Goal: Transaction & Acquisition: Book appointment/travel/reservation

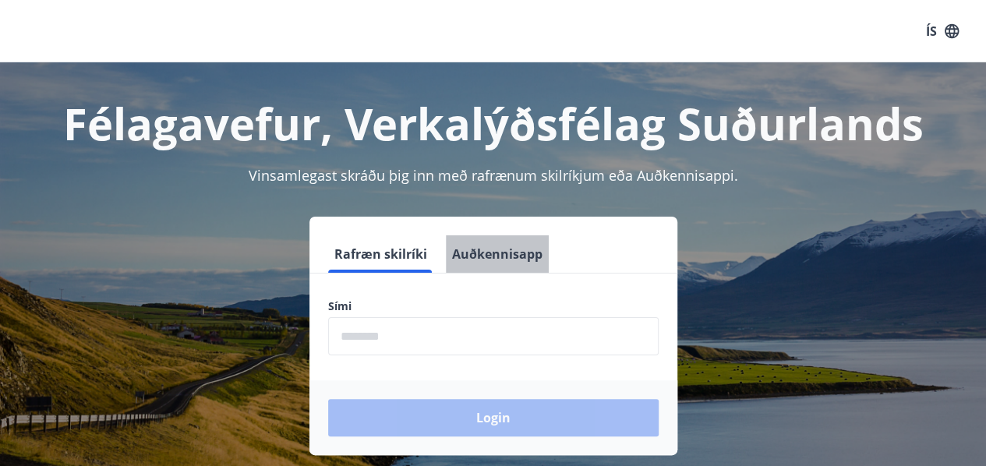
click at [518, 262] on button "Auðkennisapp" at bounding box center [497, 253] width 103 height 37
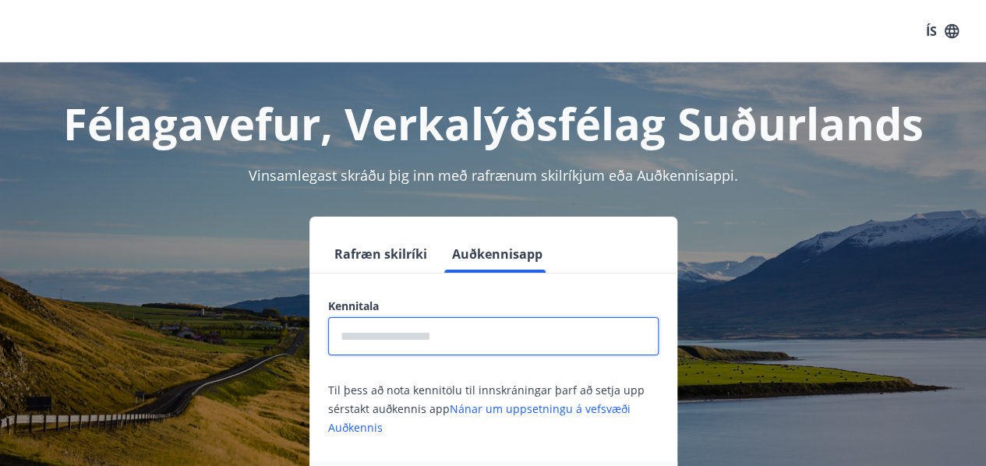
click at [457, 335] on input "text" at bounding box center [493, 336] width 330 height 38
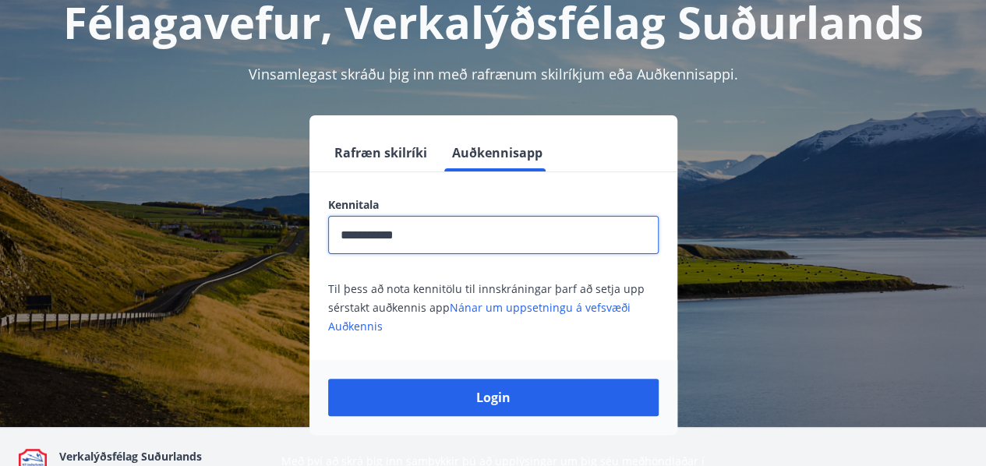
scroll to position [103, 0]
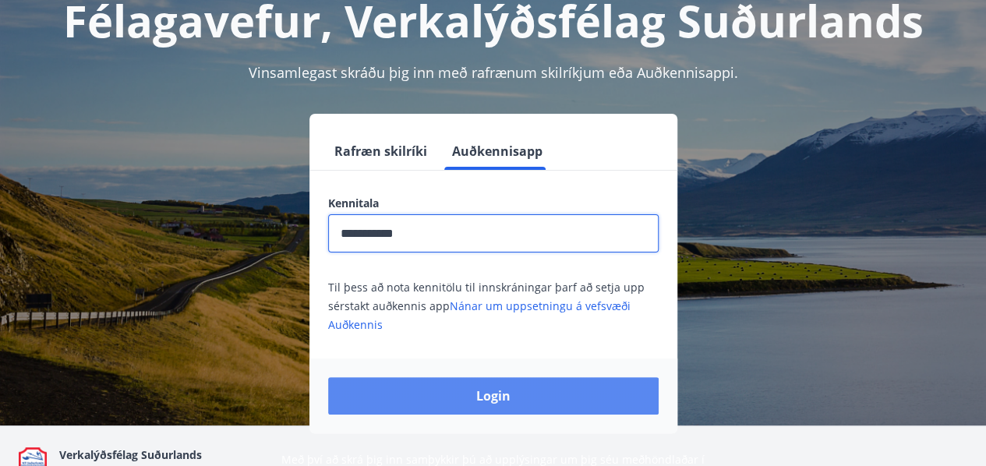
type input "**********"
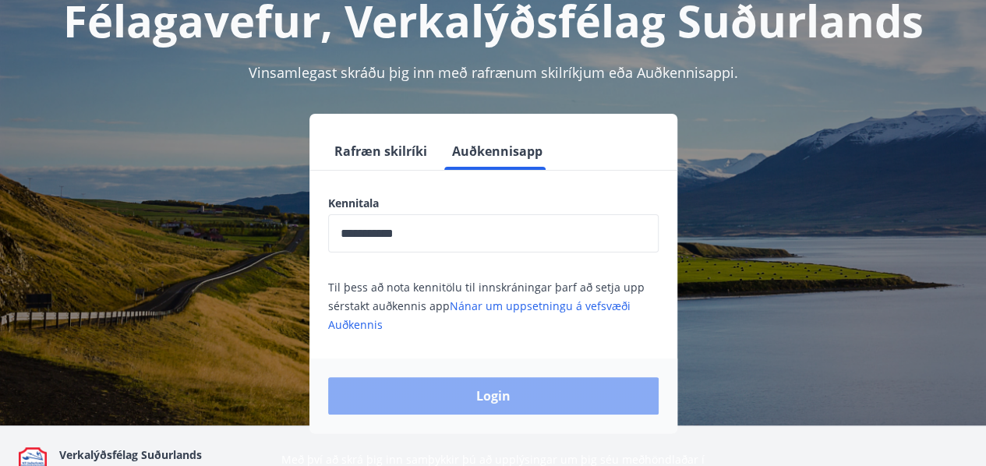
click at [475, 389] on button "Login" at bounding box center [493, 395] width 330 height 37
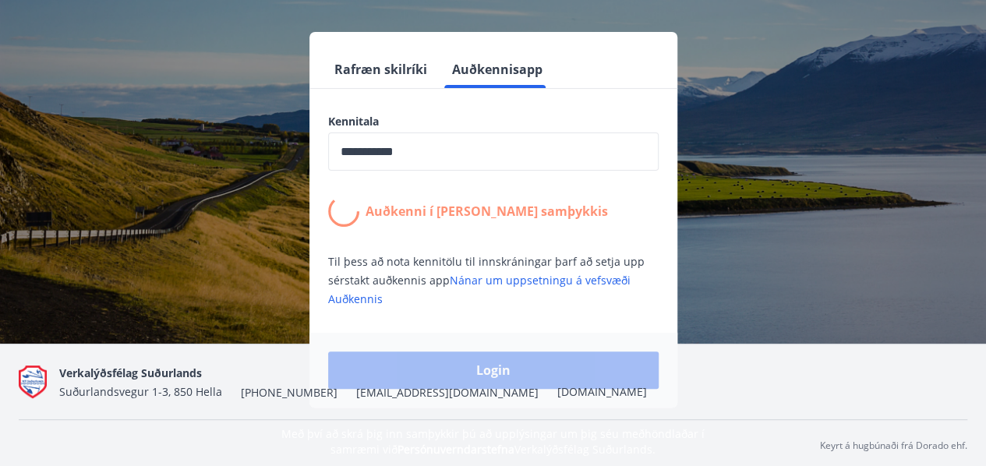
scroll to position [187, 0]
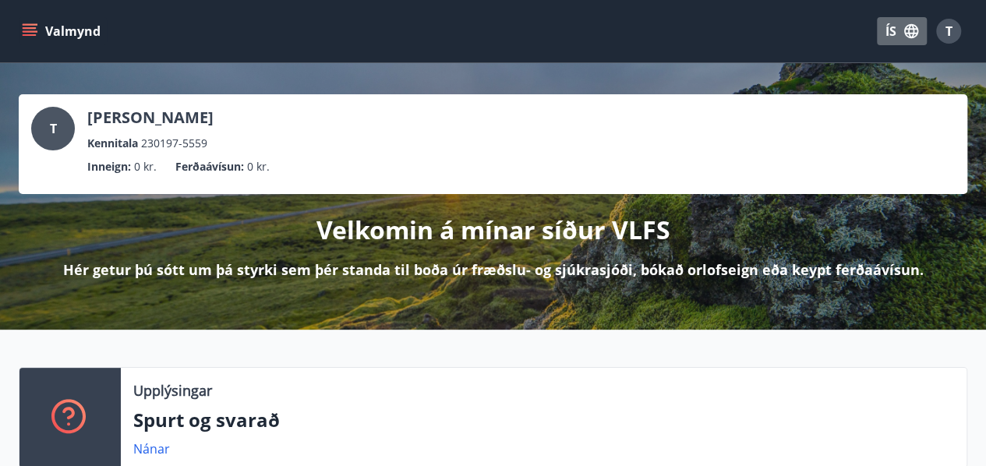
click at [906, 30] on icon "button" at bounding box center [910, 31] width 17 height 17
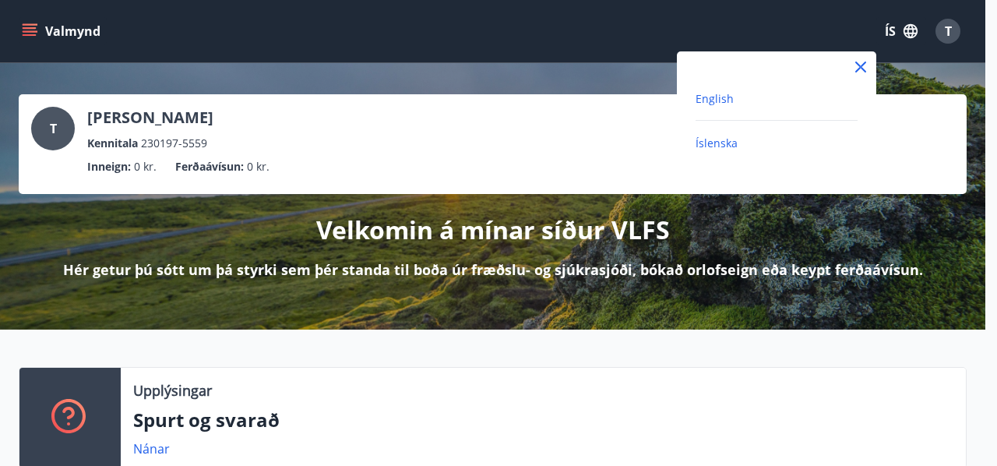
click at [709, 99] on span "English" at bounding box center [715, 98] width 38 height 15
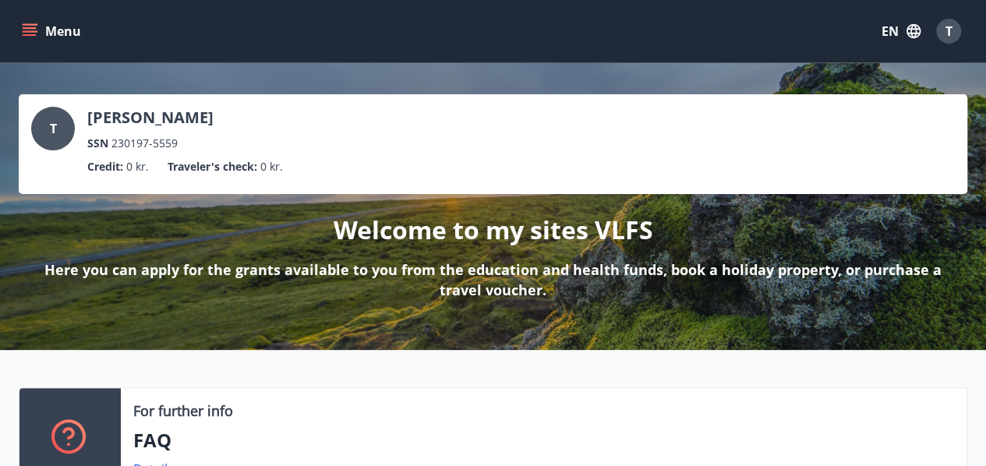
click at [20, 29] on button "Menu" at bounding box center [53, 31] width 69 height 28
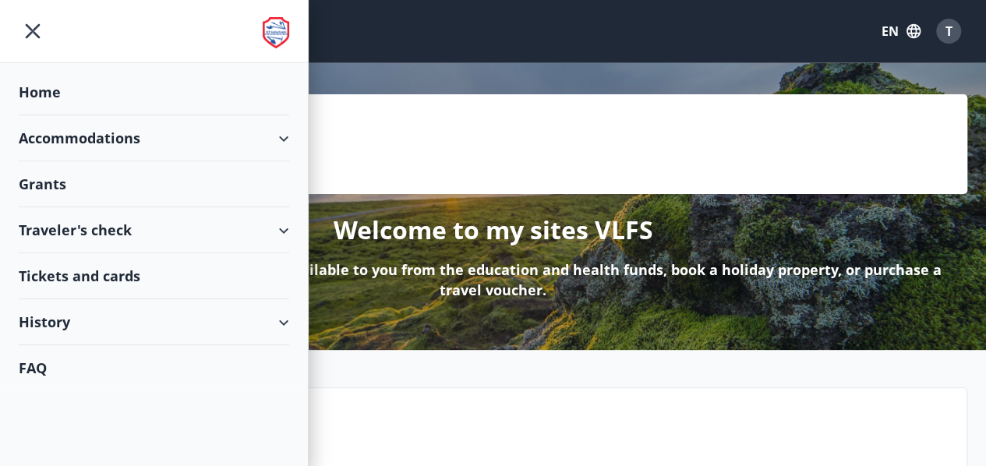
click at [94, 146] on div "Accommodations" at bounding box center [154, 138] width 270 height 46
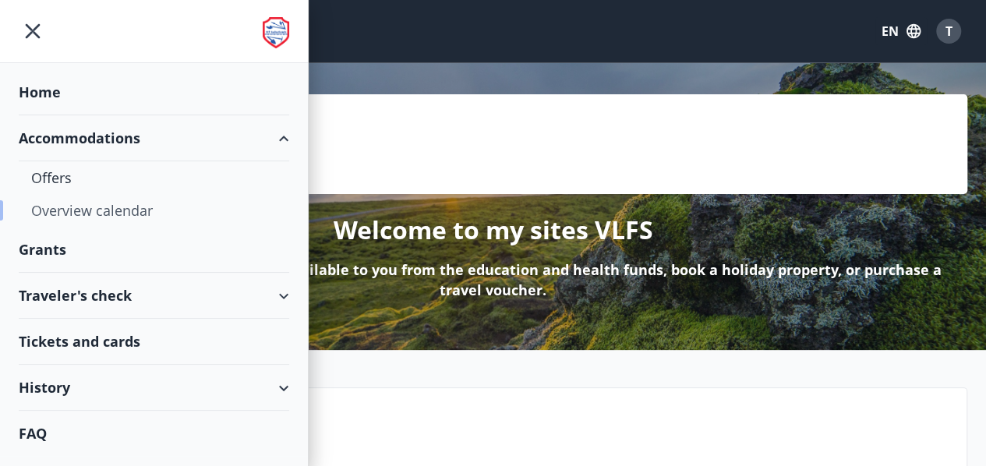
click at [62, 205] on div "Overview calendar" at bounding box center [153, 210] width 245 height 33
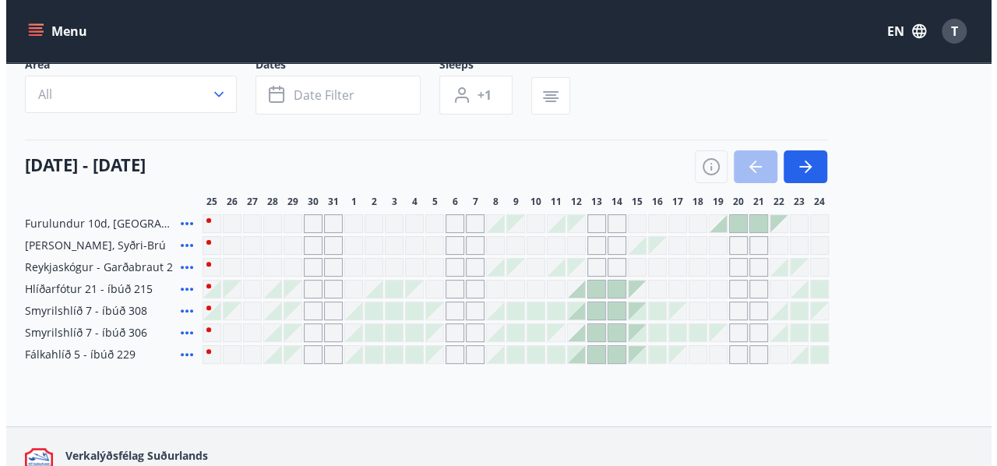
scroll to position [116, 0]
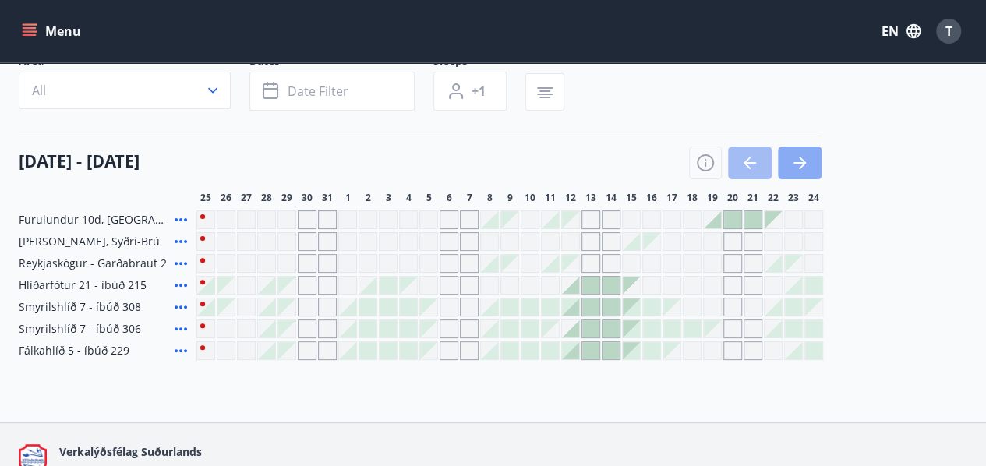
click at [804, 159] on icon "button" at bounding box center [799, 162] width 19 height 19
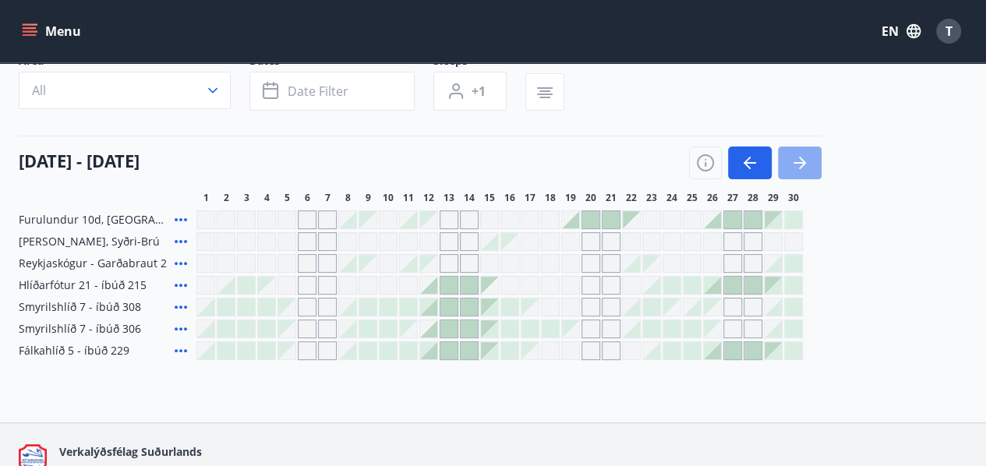
click at [811, 161] on button "button" at bounding box center [800, 162] width 44 height 33
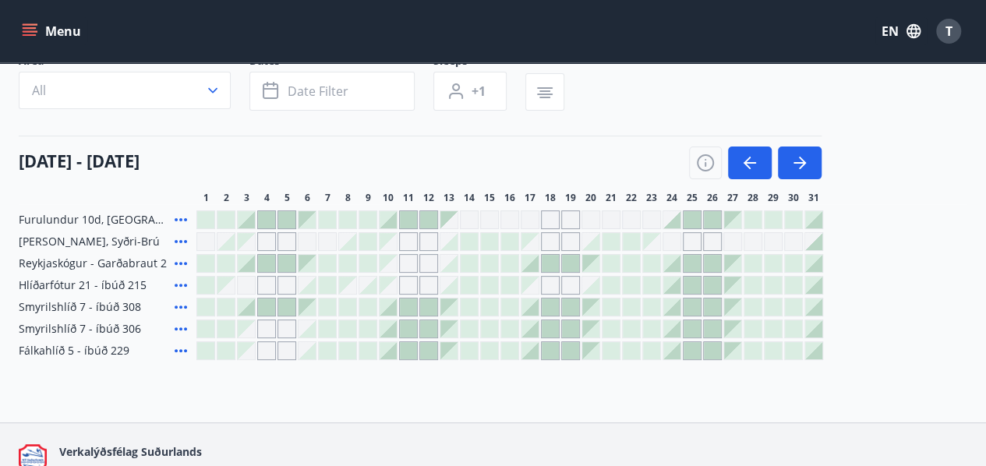
click at [815, 240] on div at bounding box center [813, 241] width 17 height 17
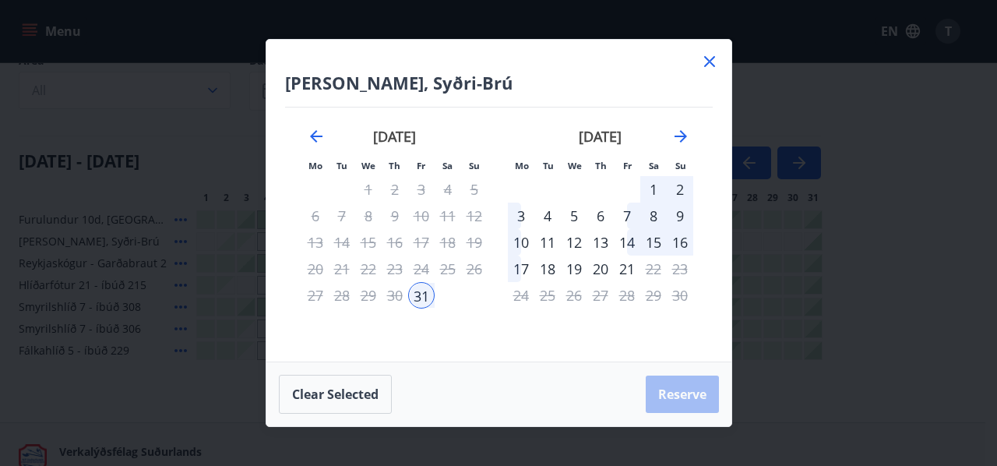
click at [650, 192] on div "1" at bounding box center [653, 189] width 26 height 26
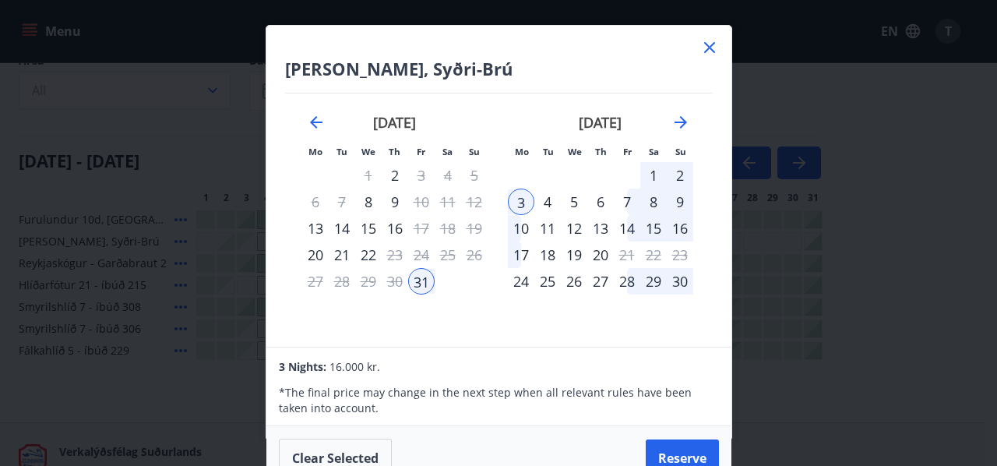
click at [650, 172] on div "1" at bounding box center [653, 175] width 26 height 26
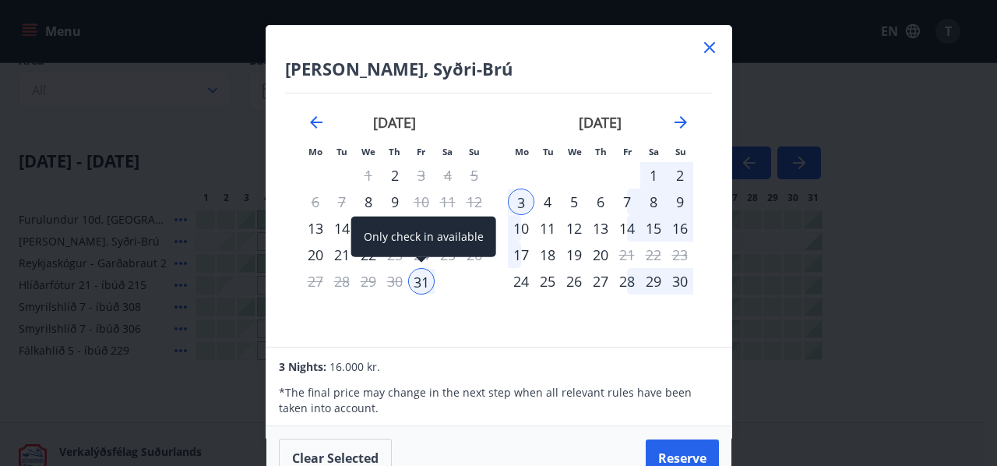
click at [421, 283] on div "31" at bounding box center [421, 281] width 26 height 26
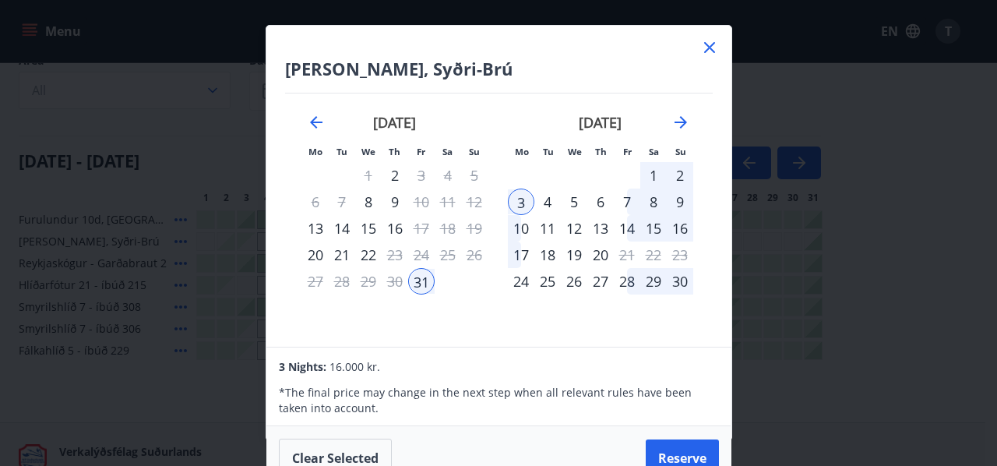
click at [660, 175] on div "1" at bounding box center [653, 175] width 26 height 26
click at [676, 175] on div "2" at bounding box center [680, 175] width 26 height 26
click at [655, 175] on div "1" at bounding box center [653, 175] width 26 height 26
click at [685, 451] on button "Reserve" at bounding box center [682, 457] width 73 height 37
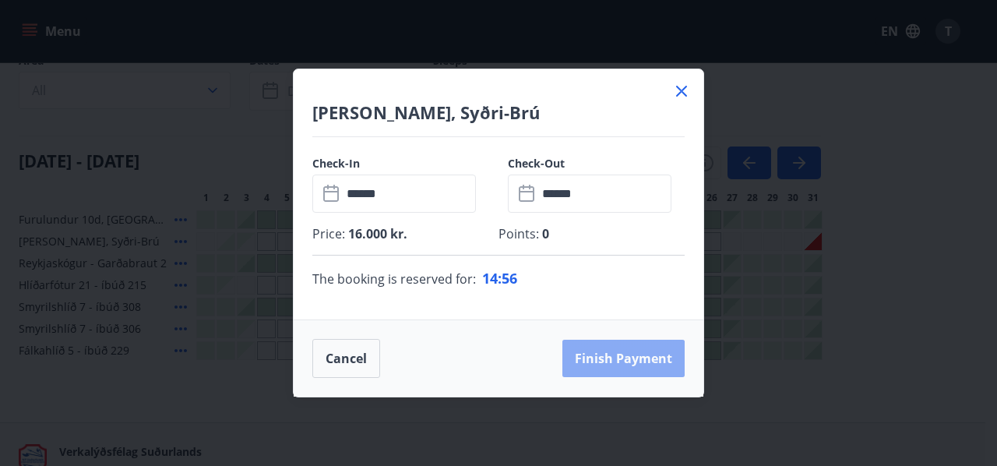
click at [616, 367] on button "Finish payment" at bounding box center [624, 358] width 122 height 37
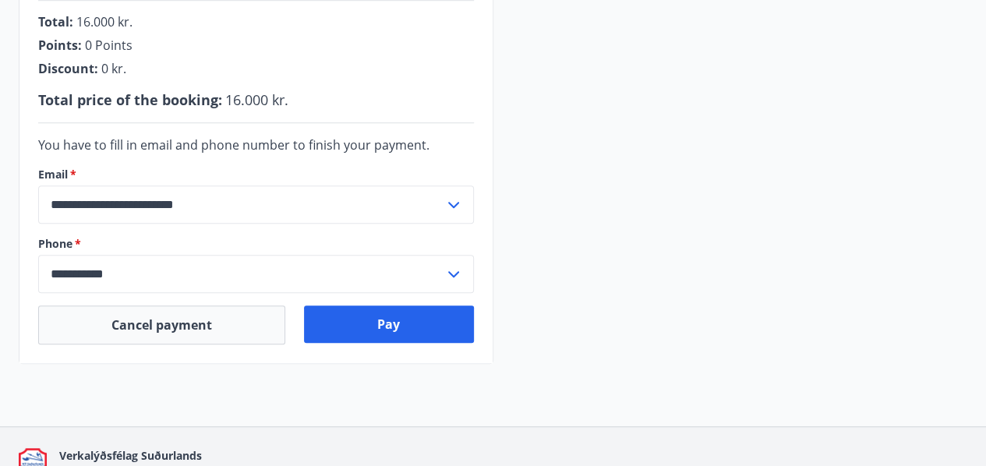
scroll to position [436, 0]
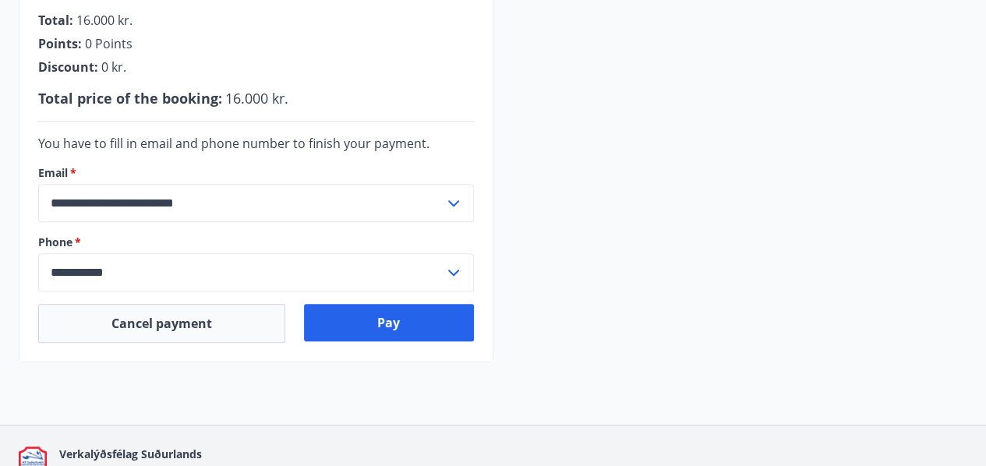
click at [453, 267] on icon at bounding box center [453, 272] width 19 height 19
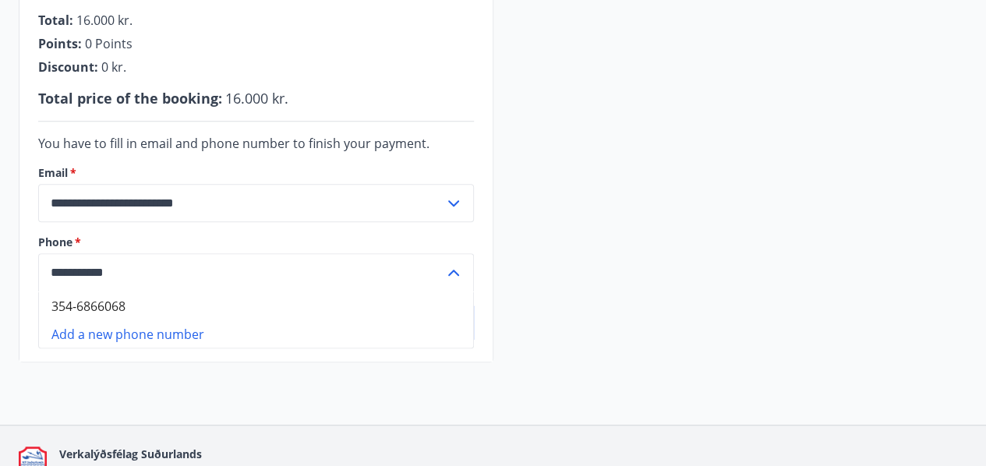
click at [520, 234] on div "**********" at bounding box center [493, 68] width 948 height 588
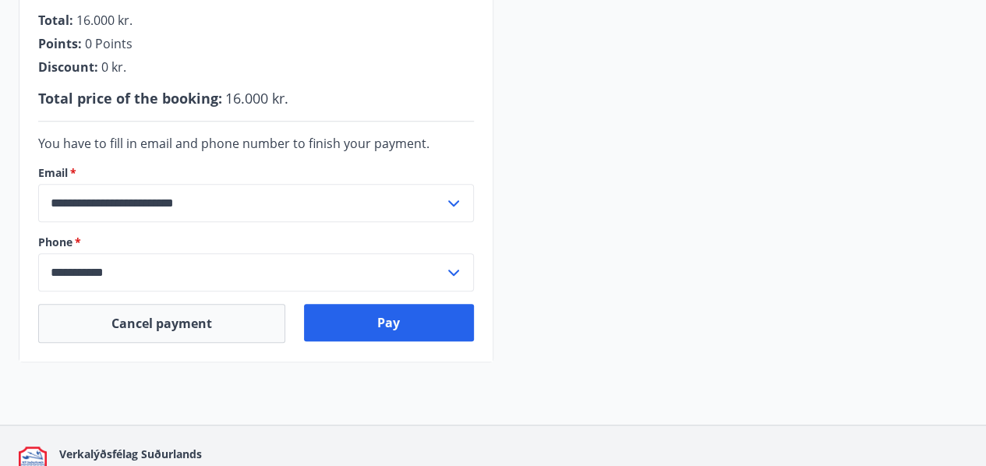
click at [600, 221] on div "**********" at bounding box center [493, 68] width 948 height 588
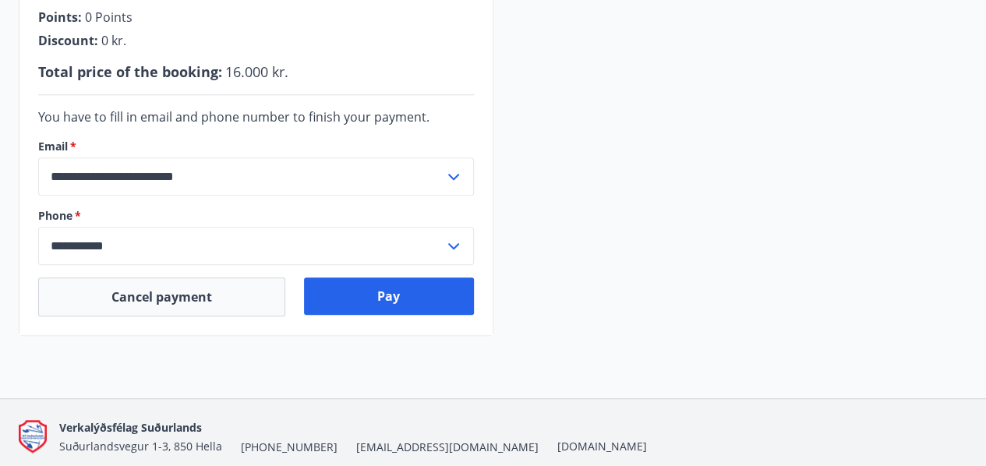
scroll to position [464, 0]
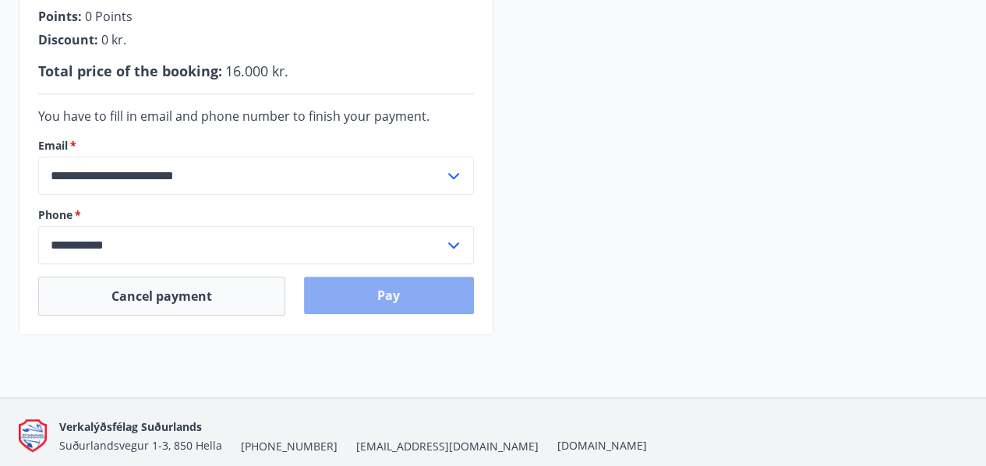
click at [425, 298] on button "Pay" at bounding box center [389, 295] width 170 height 37
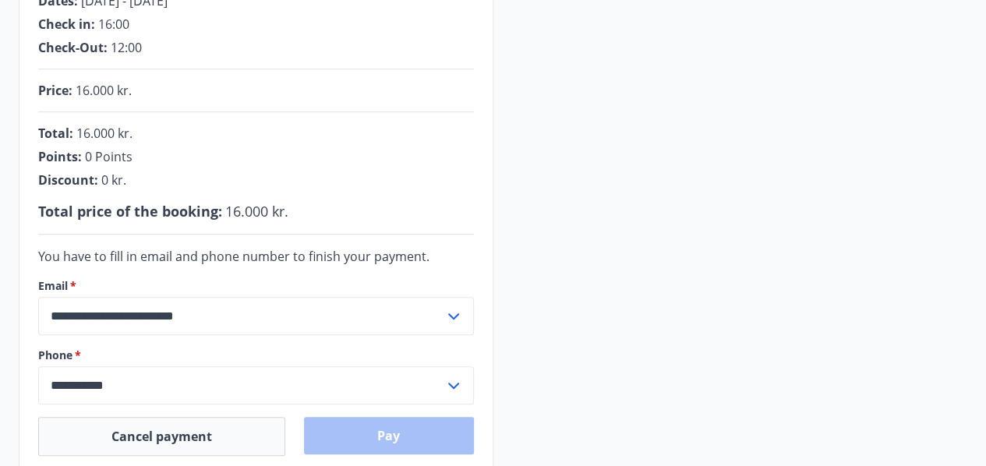
scroll to position [270, 0]
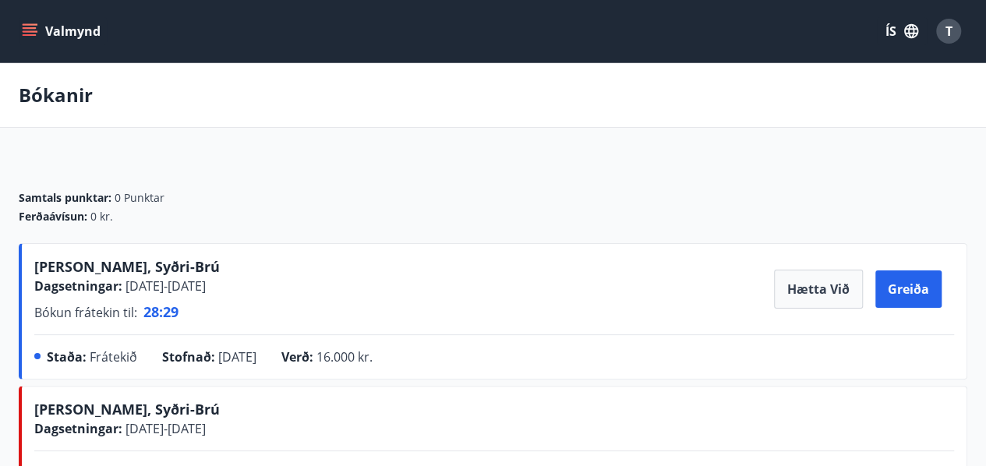
click at [911, 26] on icon "button" at bounding box center [911, 31] width 14 height 14
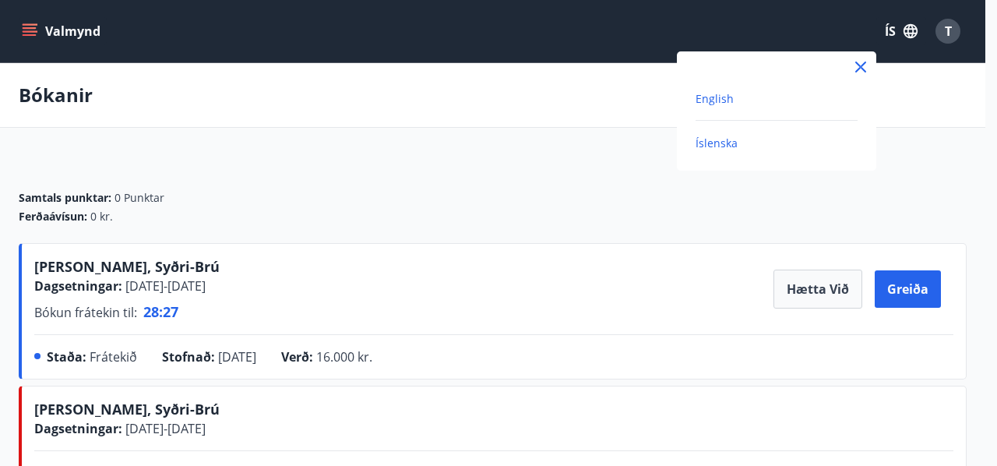
click at [722, 104] on span "English" at bounding box center [715, 98] width 38 height 15
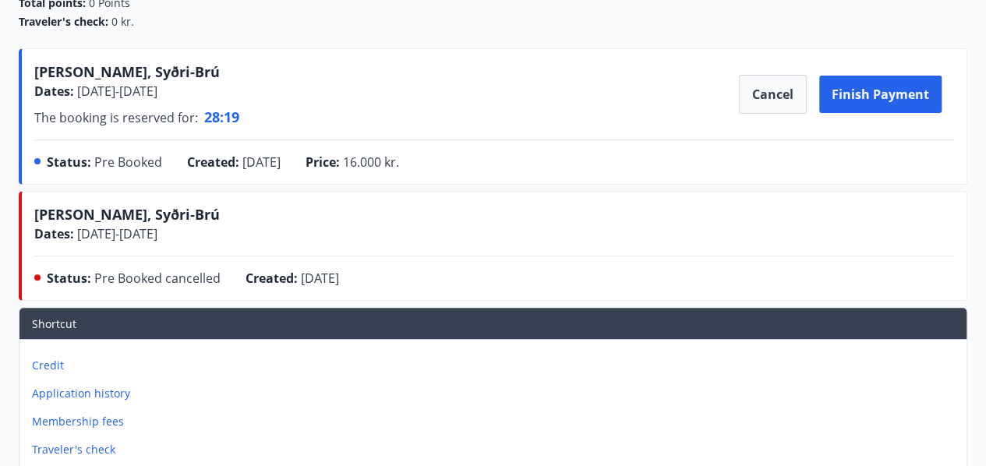
scroll to position [137, 0]
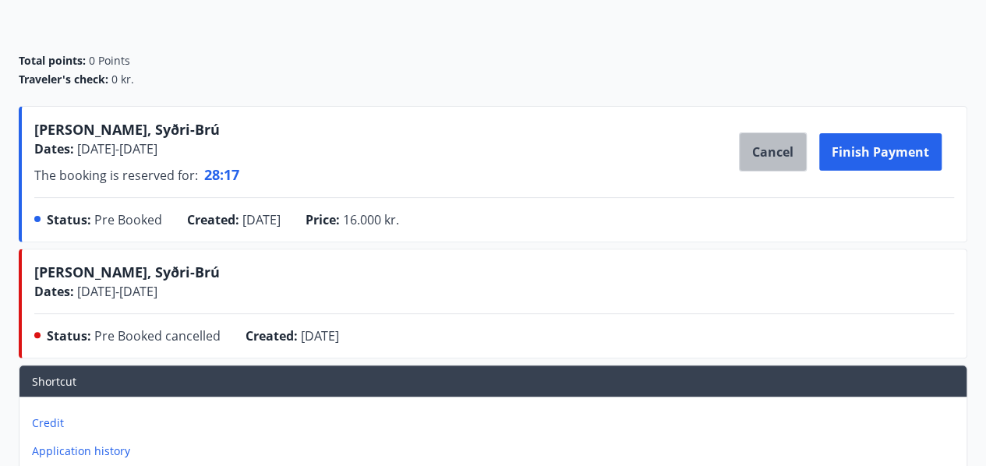
click at [795, 140] on button "Cancel" at bounding box center [773, 151] width 68 height 39
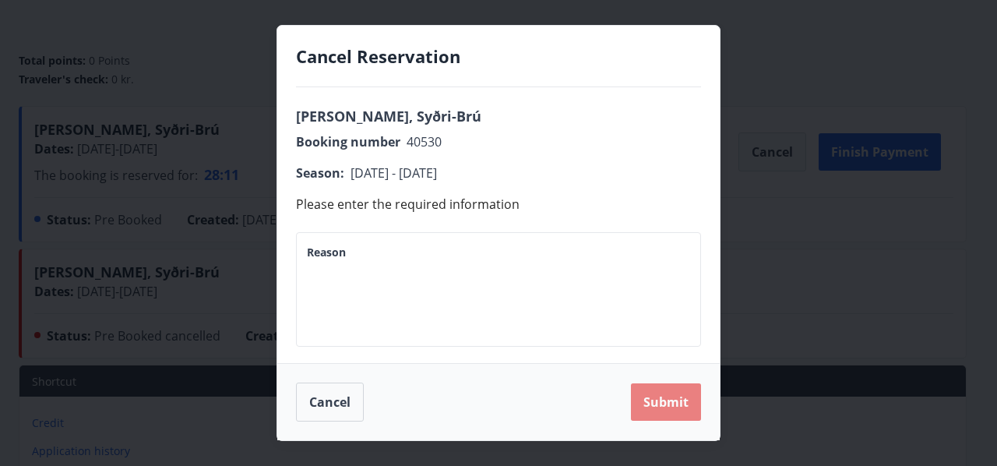
click at [674, 406] on button "Submit" at bounding box center [666, 401] width 70 height 37
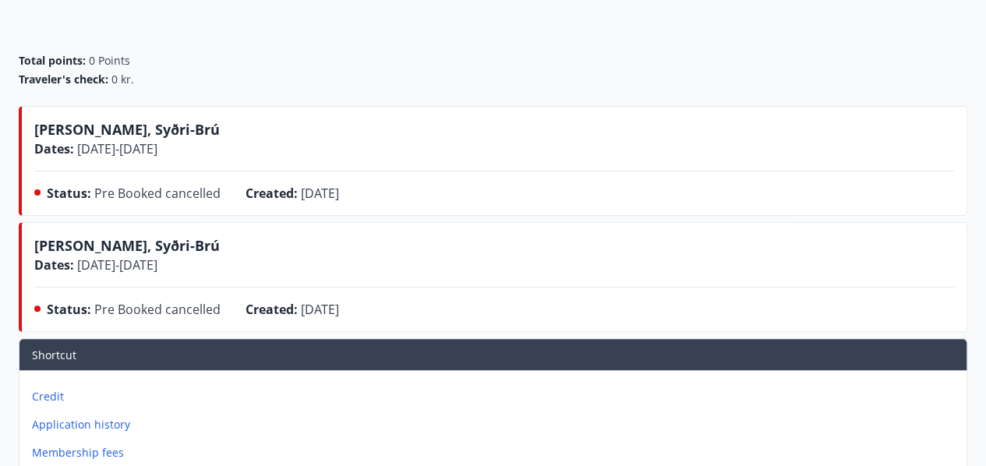
scroll to position [0, 0]
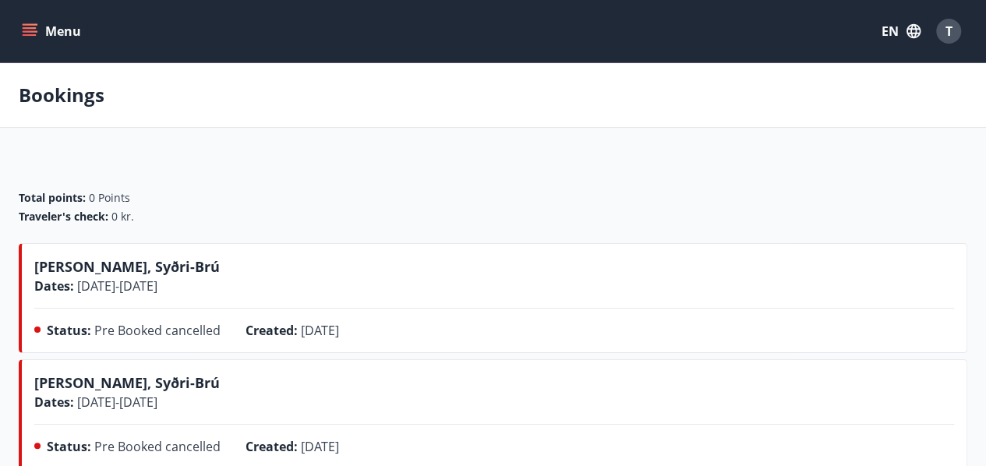
click at [41, 30] on button "Menu" at bounding box center [53, 31] width 69 height 28
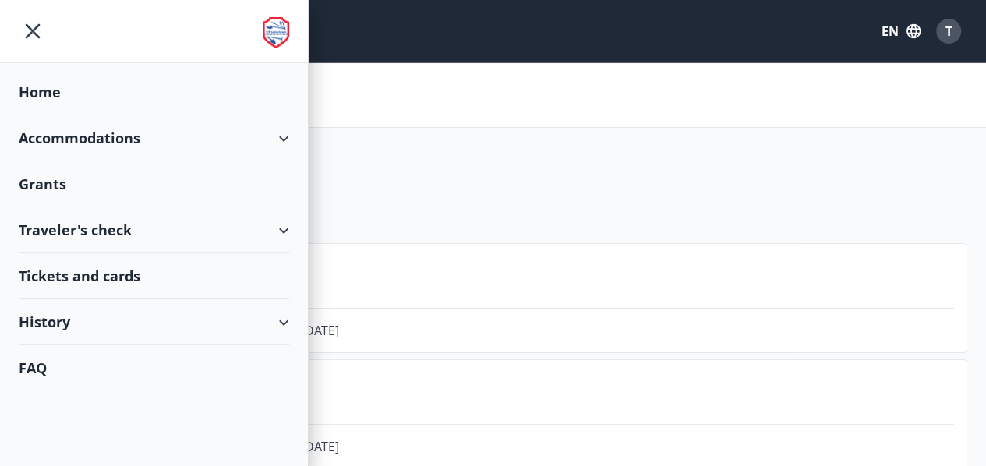
click at [70, 135] on div "Accommodations" at bounding box center [154, 138] width 270 height 46
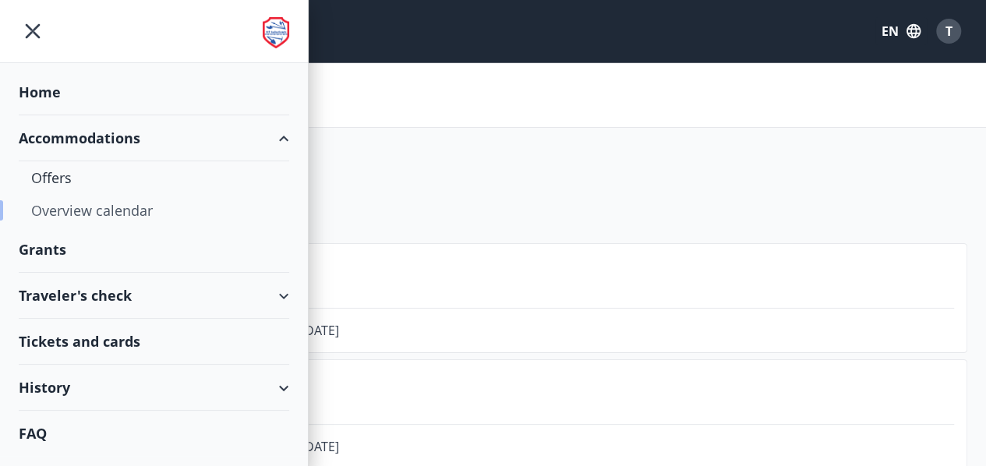
click at [69, 200] on div "Overview calendar" at bounding box center [153, 210] width 245 height 33
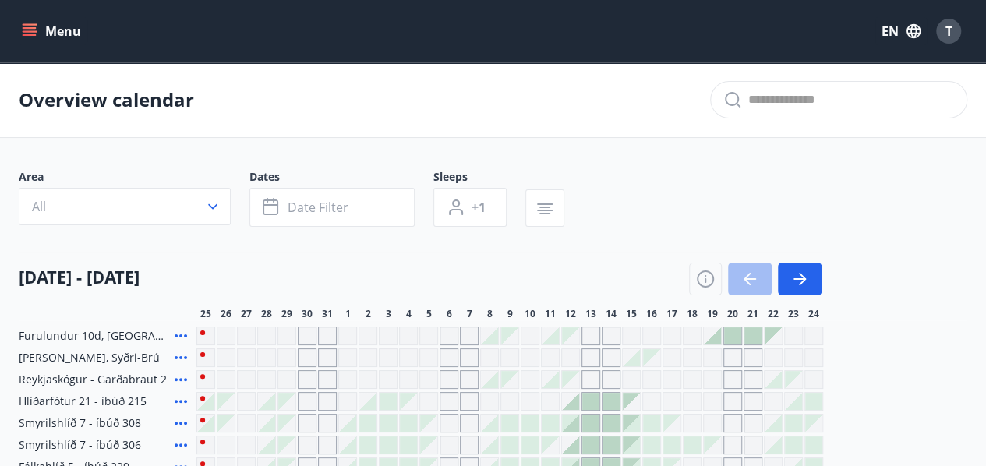
click at [817, 158] on main "Overview calendar Area All Dates Date filter Sleeps +1 25 August - 24 September…" at bounding box center [493, 269] width 986 height 414
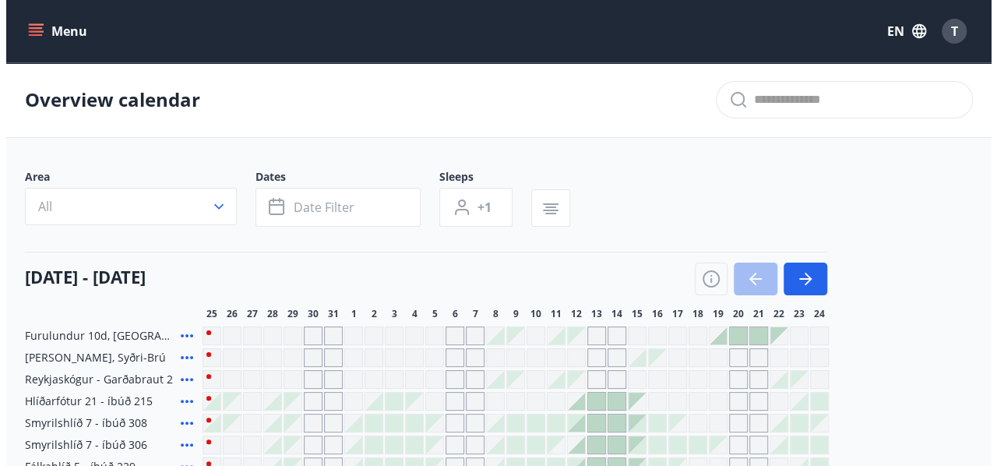
scroll to position [115, 0]
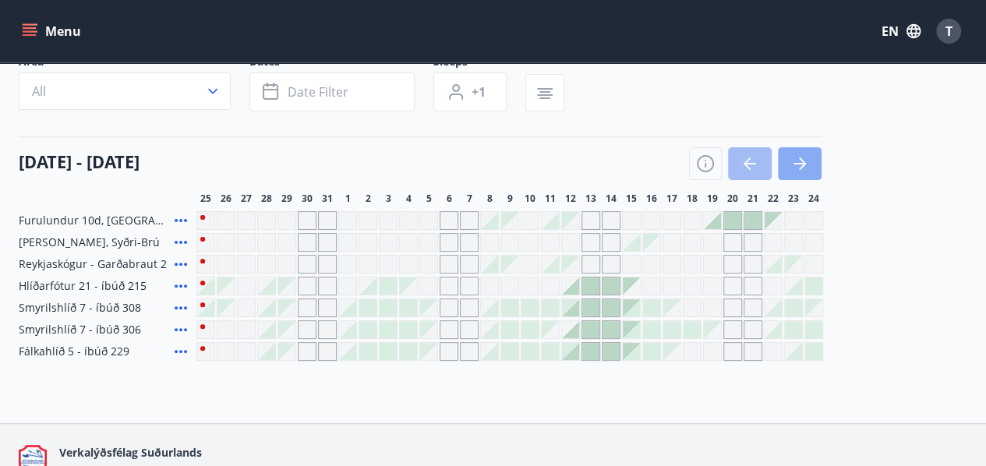
click at [810, 148] on button "button" at bounding box center [800, 163] width 44 height 33
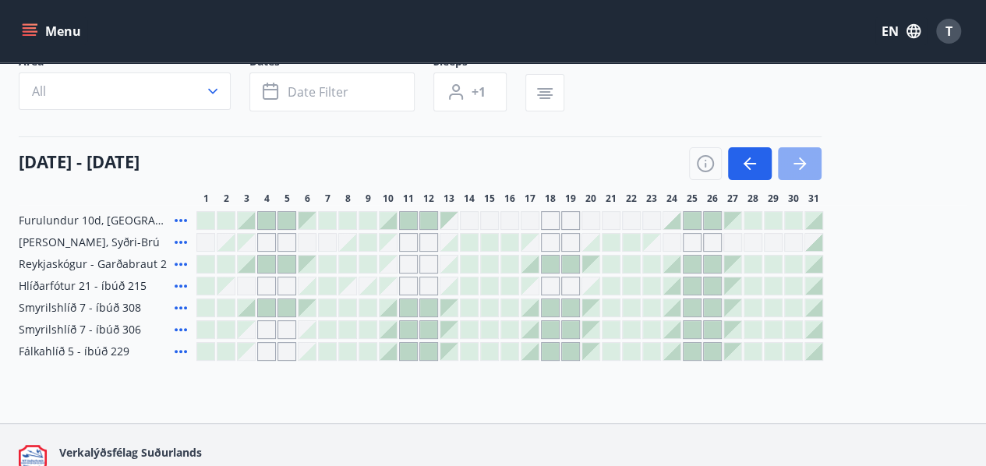
click at [813, 163] on button "button" at bounding box center [800, 163] width 44 height 33
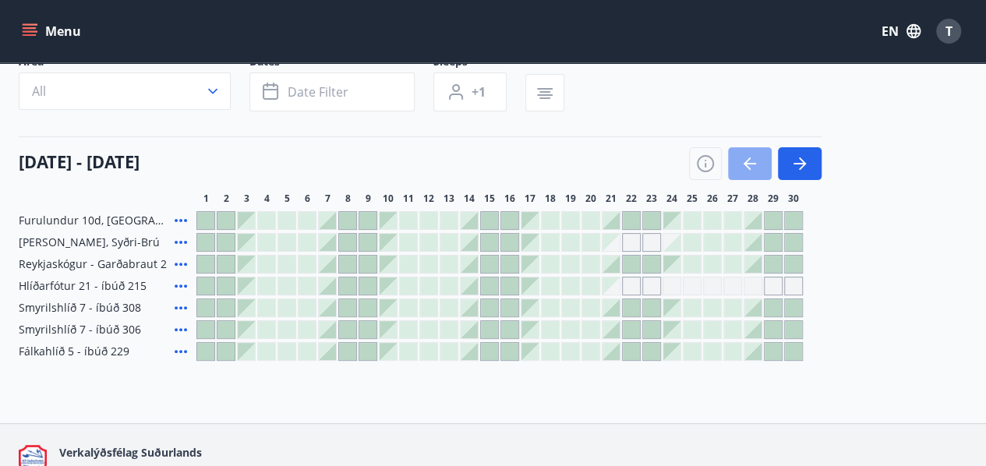
click at [744, 164] on icon "button" at bounding box center [749, 163] width 19 height 19
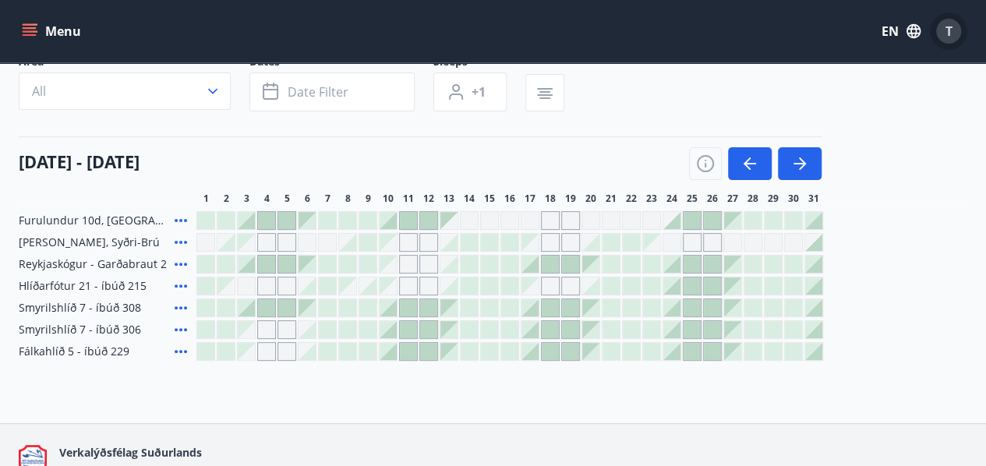
click at [952, 34] on div "T" at bounding box center [948, 31] width 25 height 25
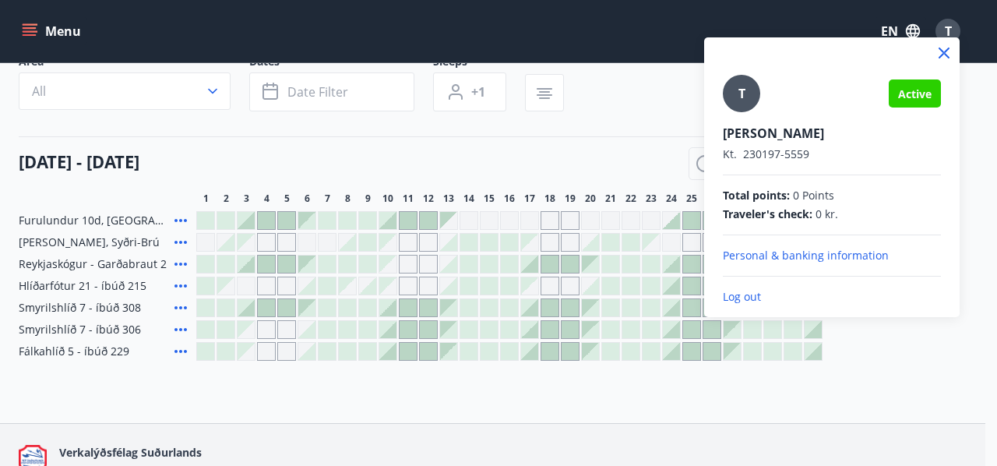
click at [747, 291] on p "Log out" at bounding box center [832, 297] width 218 height 16
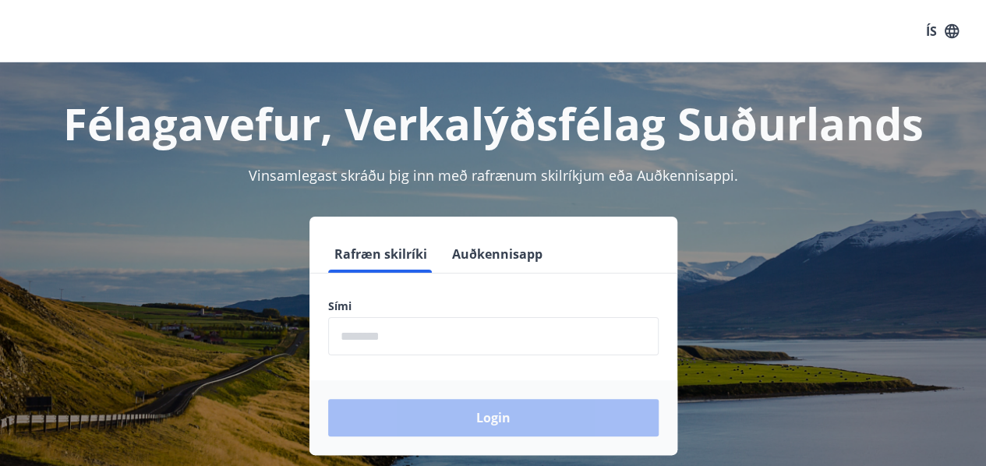
click at [491, 252] on button "Auðkennisapp" at bounding box center [497, 253] width 103 height 37
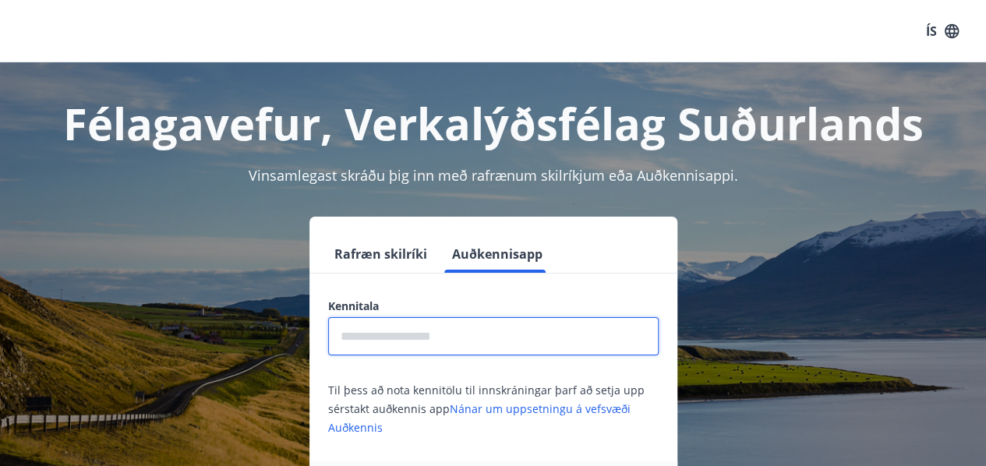
click at [460, 347] on input "text" at bounding box center [493, 336] width 330 height 38
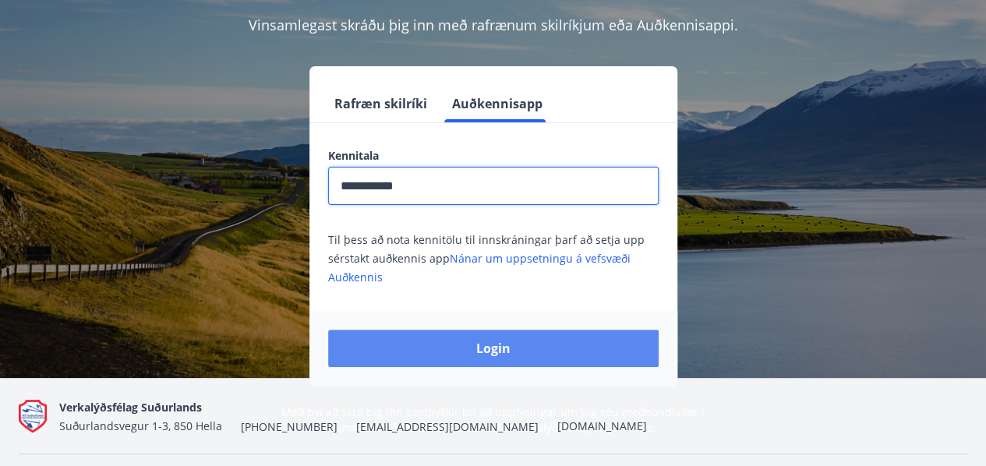
scroll to position [151, 0]
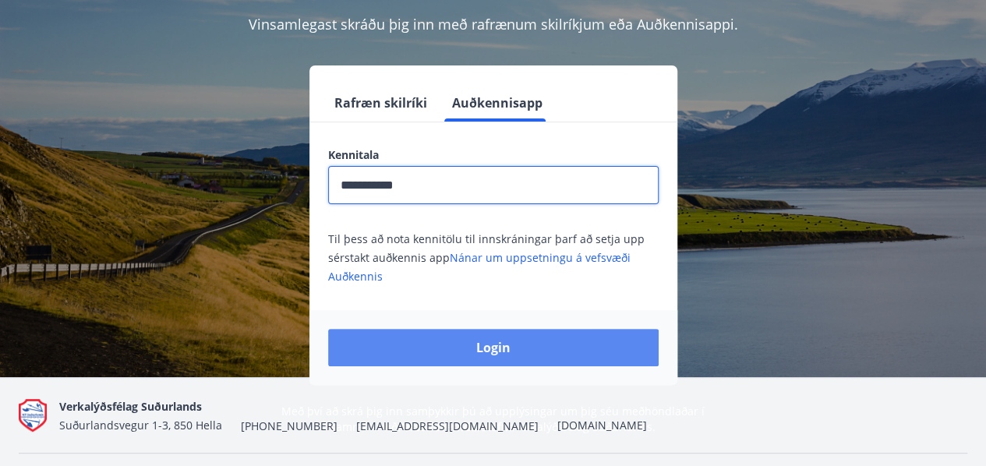
type input "**********"
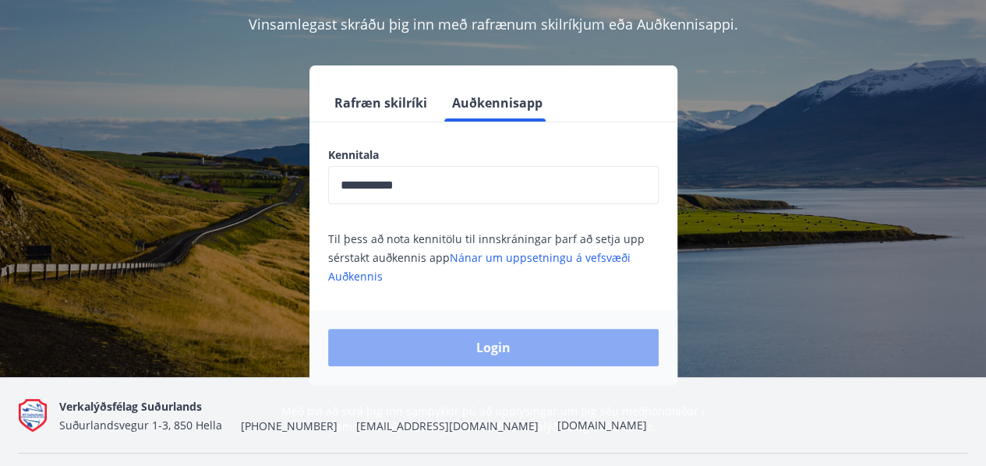
click at [489, 350] on button "Login" at bounding box center [493, 347] width 330 height 37
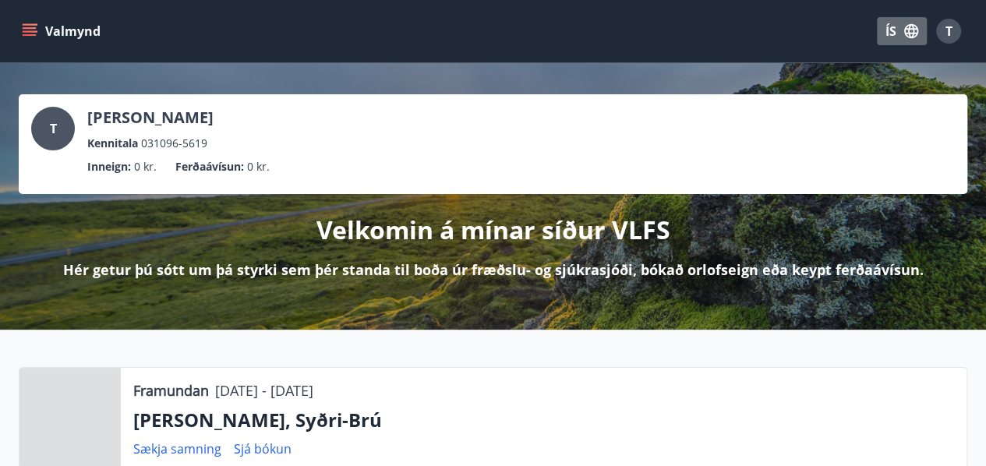
click at [902, 27] on icon "button" at bounding box center [910, 31] width 17 height 17
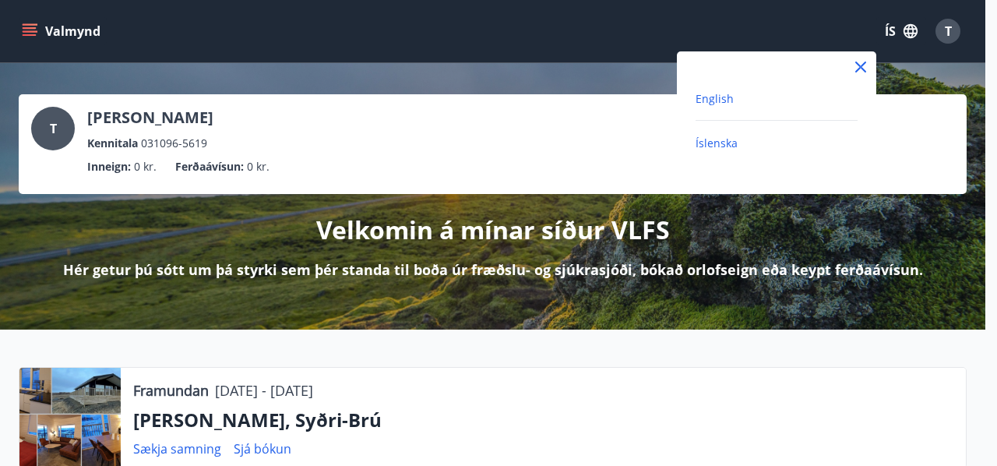
click at [726, 97] on span "English" at bounding box center [715, 98] width 38 height 15
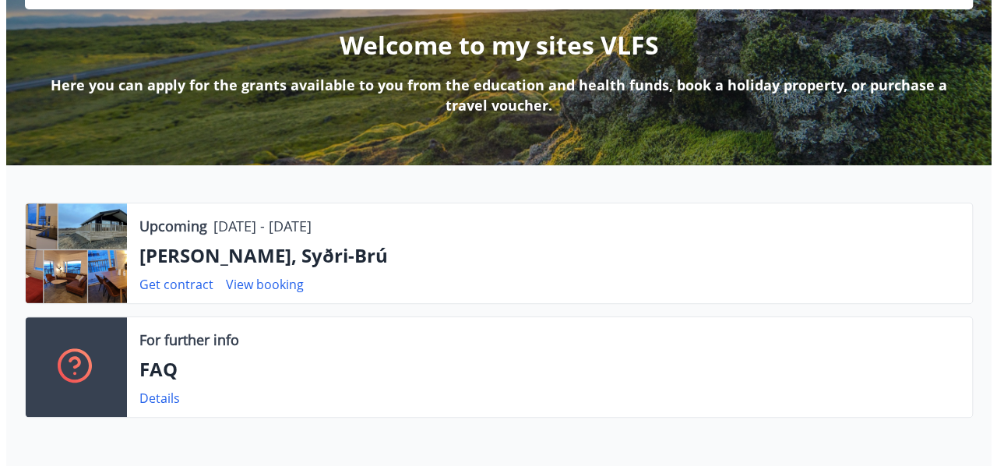
scroll to position [193, 0]
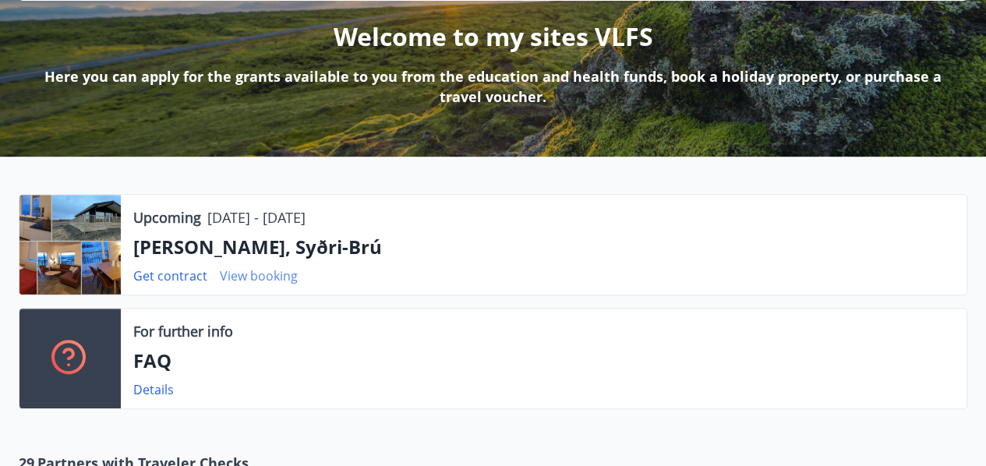
click at [249, 280] on link "View booking" at bounding box center [259, 275] width 78 height 17
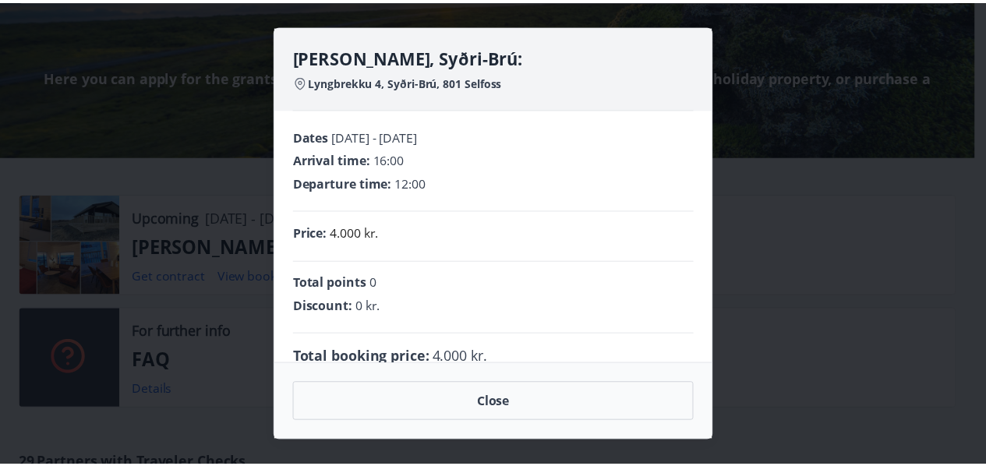
scroll to position [26, 0]
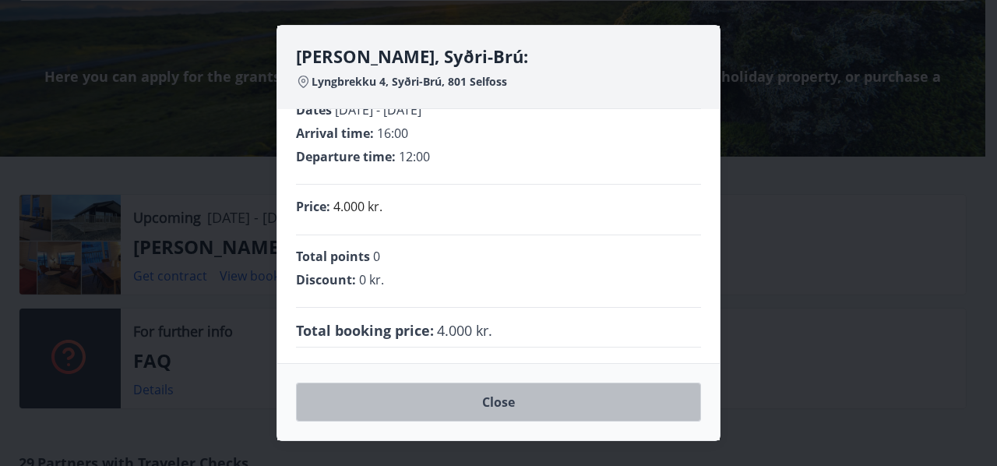
click at [515, 397] on button "Close" at bounding box center [498, 402] width 405 height 39
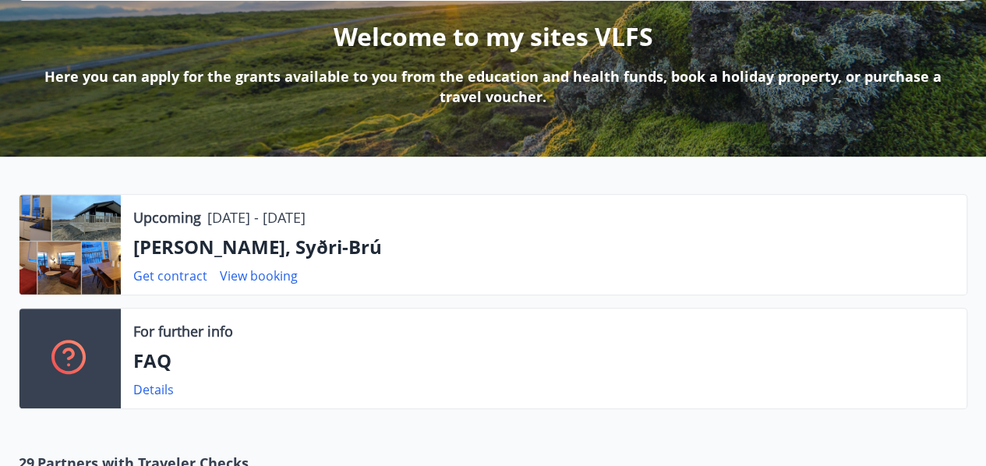
scroll to position [0, 0]
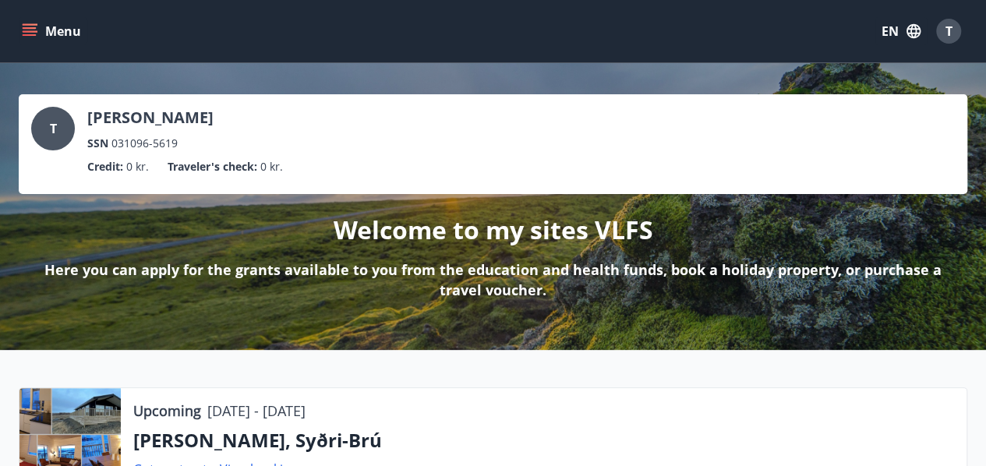
click at [23, 34] on icon "menu" at bounding box center [30, 31] width 16 height 16
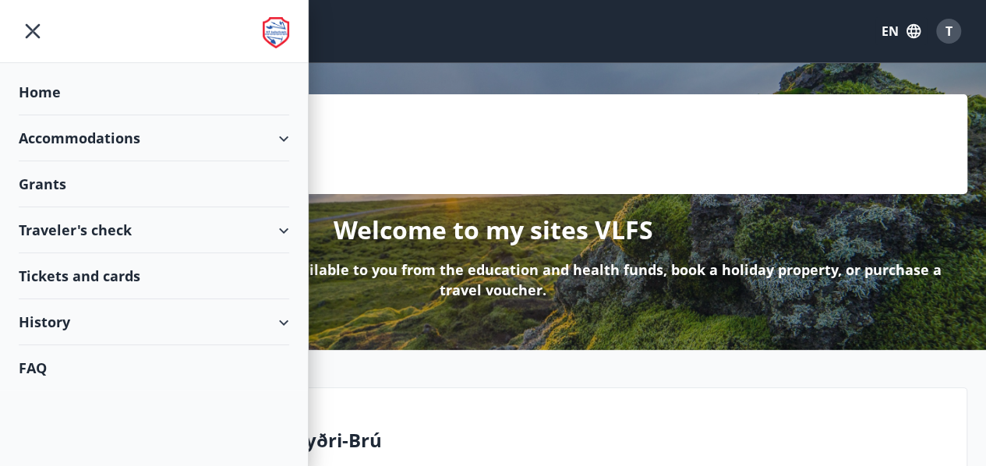
click at [288, 326] on div "History" at bounding box center [154, 322] width 270 height 46
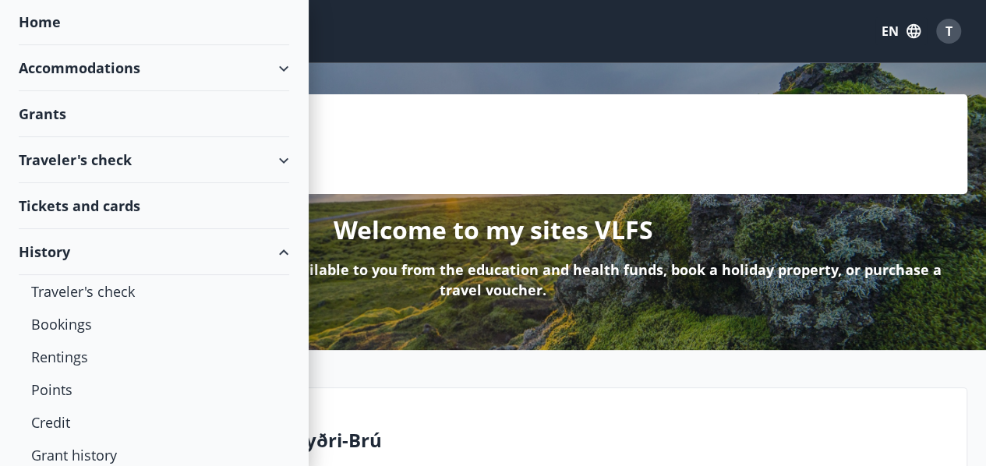
scroll to position [118, 0]
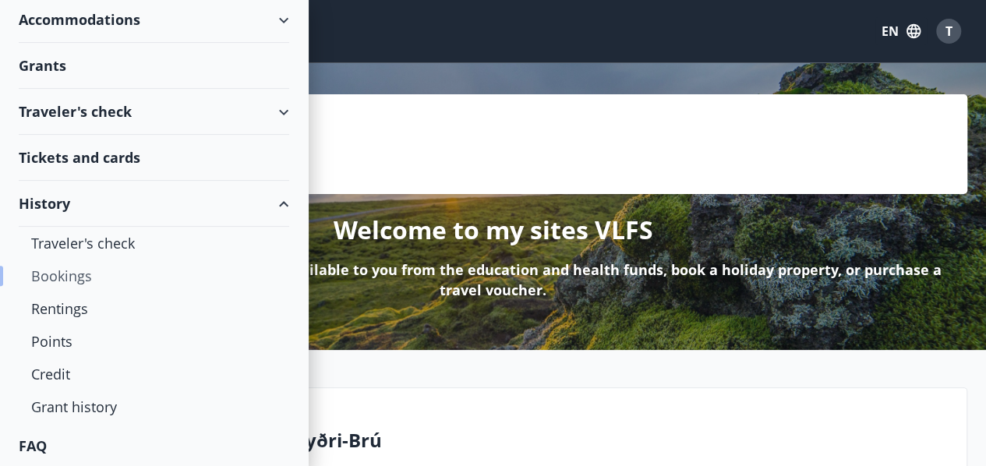
click at [72, 274] on div "Bookings" at bounding box center [153, 275] width 245 height 33
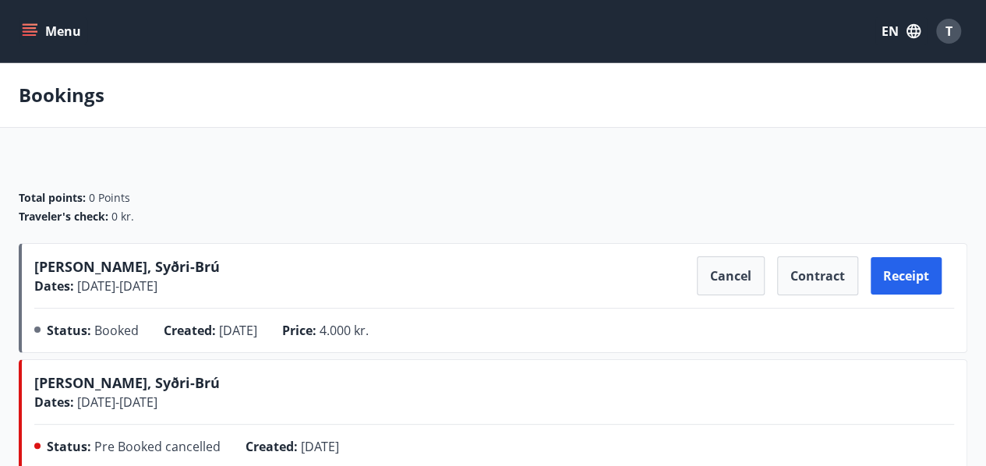
click at [32, 23] on icon "menu" at bounding box center [30, 31] width 16 height 16
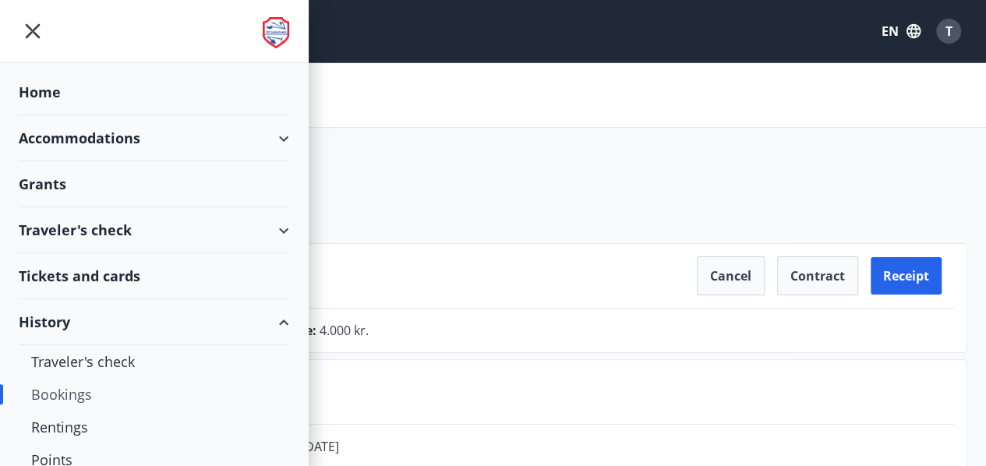
click at [86, 137] on div "Accommodations" at bounding box center [154, 138] width 270 height 46
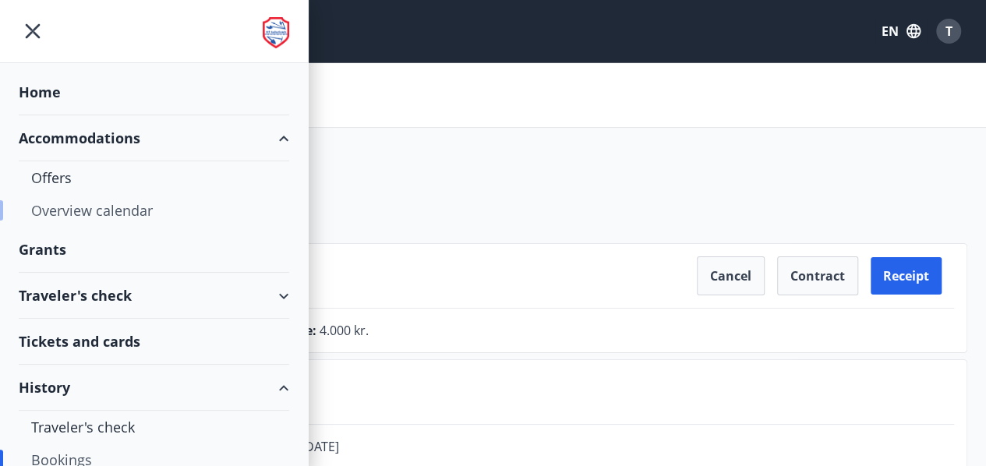
click at [53, 208] on div "Overview calendar" at bounding box center [153, 210] width 245 height 33
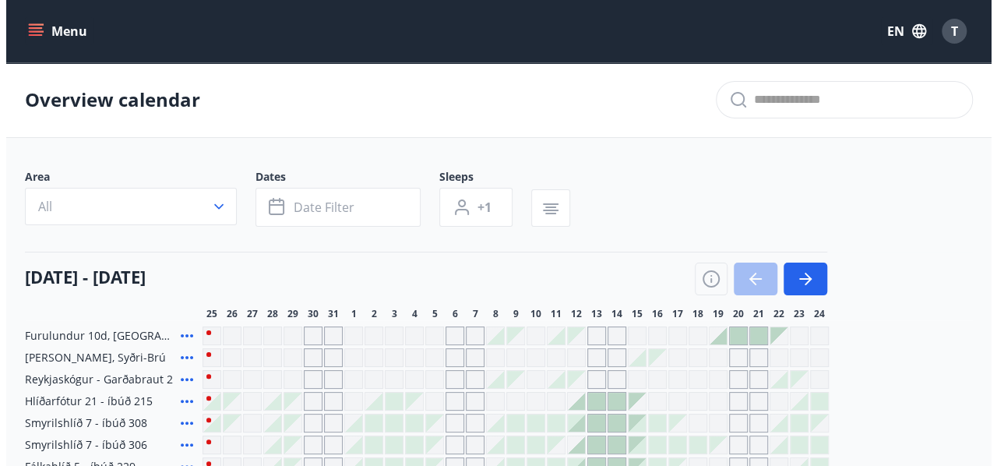
scroll to position [70, 0]
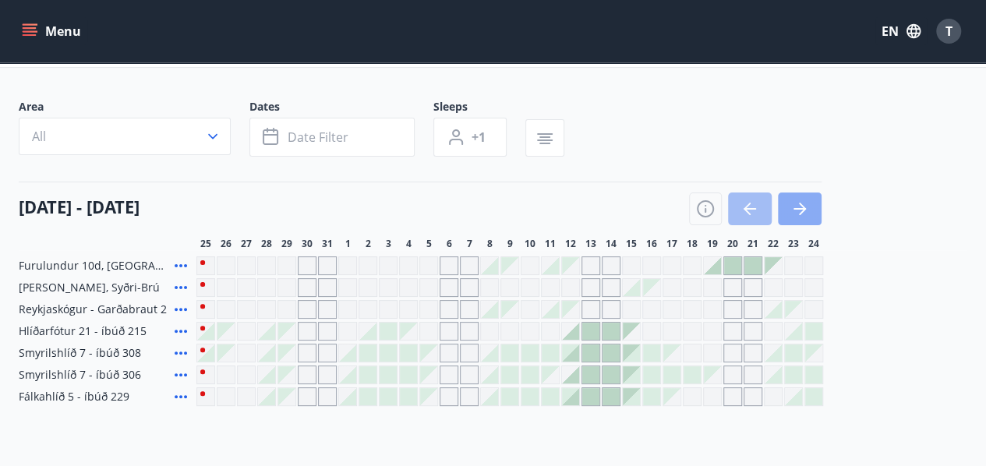
click at [809, 210] on button "button" at bounding box center [800, 208] width 44 height 33
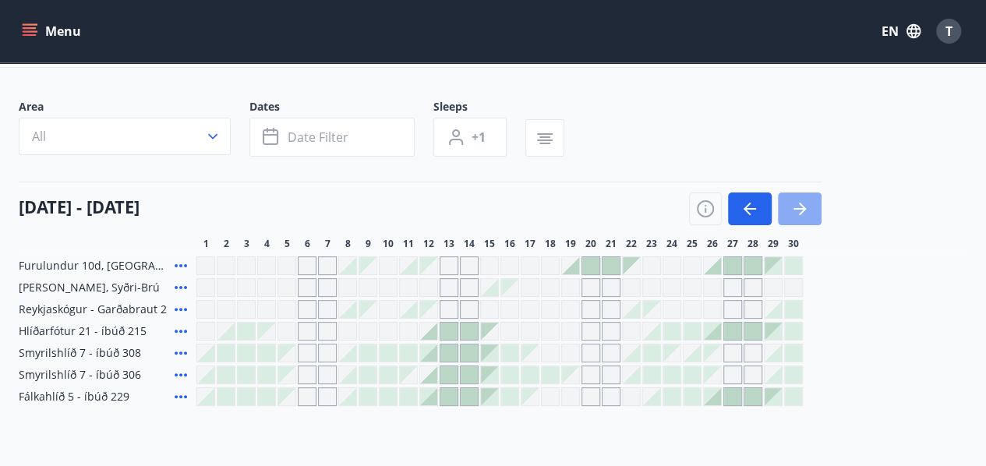
click at [796, 208] on icon "button" at bounding box center [799, 209] width 12 height 2
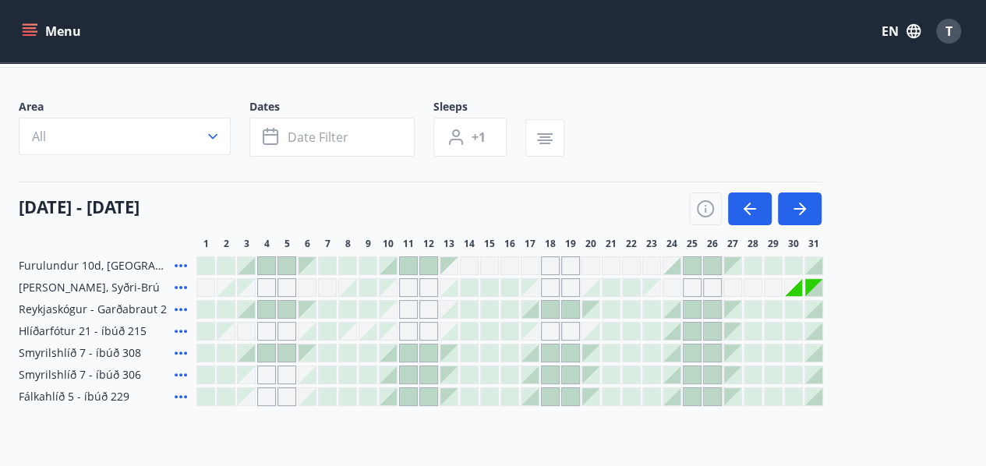
click at [816, 290] on div at bounding box center [813, 287] width 17 height 17
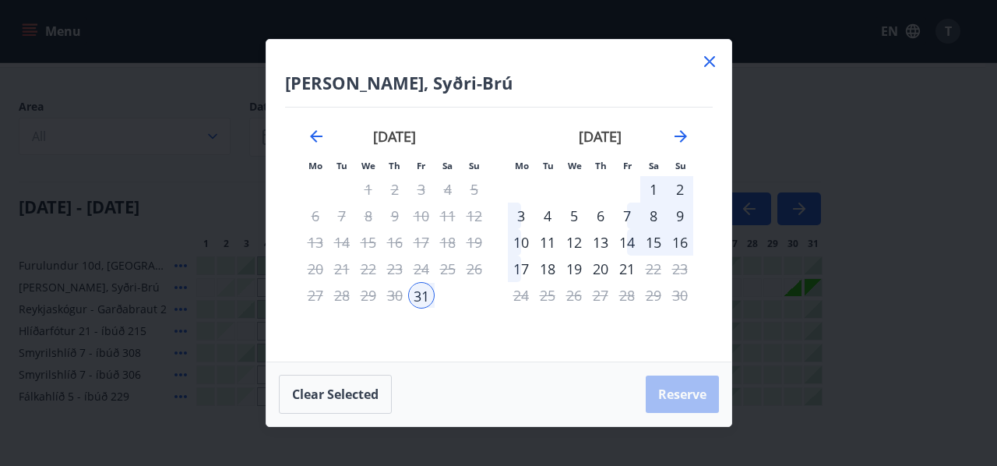
click at [655, 188] on div "1" at bounding box center [653, 189] width 26 height 26
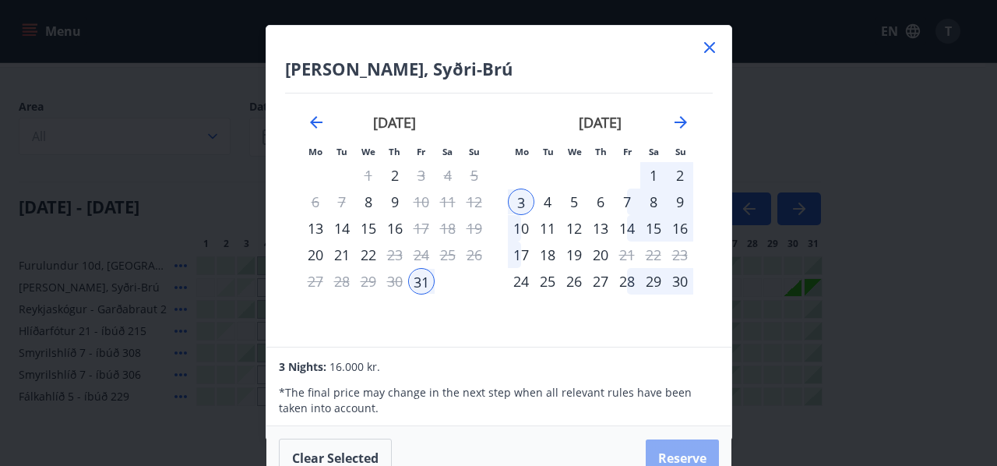
click at [672, 443] on button "Reserve" at bounding box center [682, 457] width 73 height 37
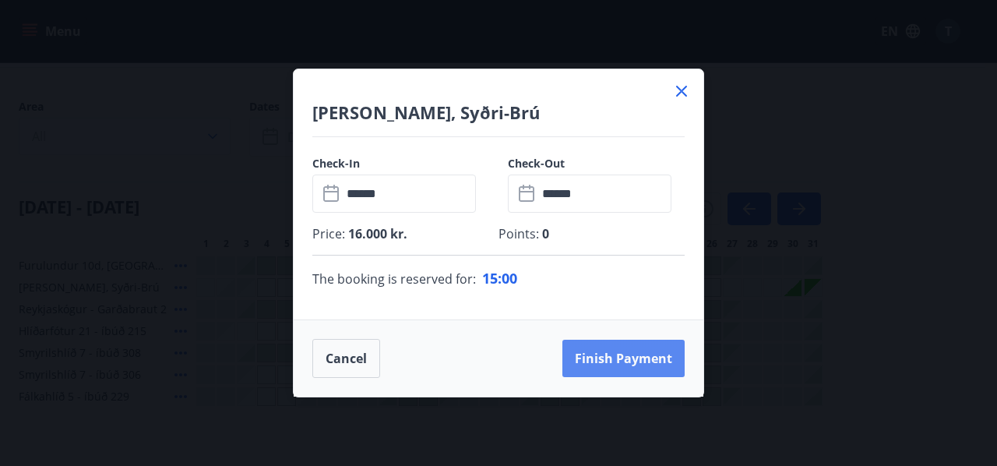
click at [617, 355] on button "Finish payment" at bounding box center [624, 358] width 122 height 37
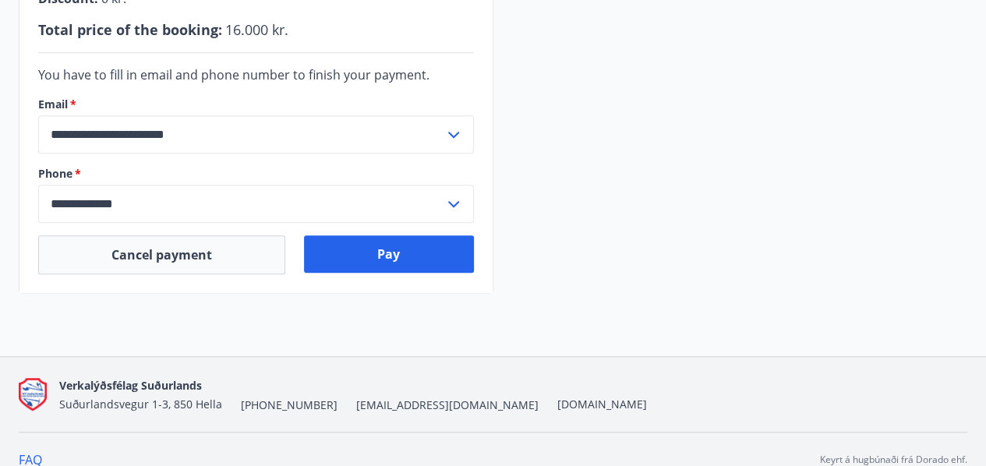
scroll to position [506, 0]
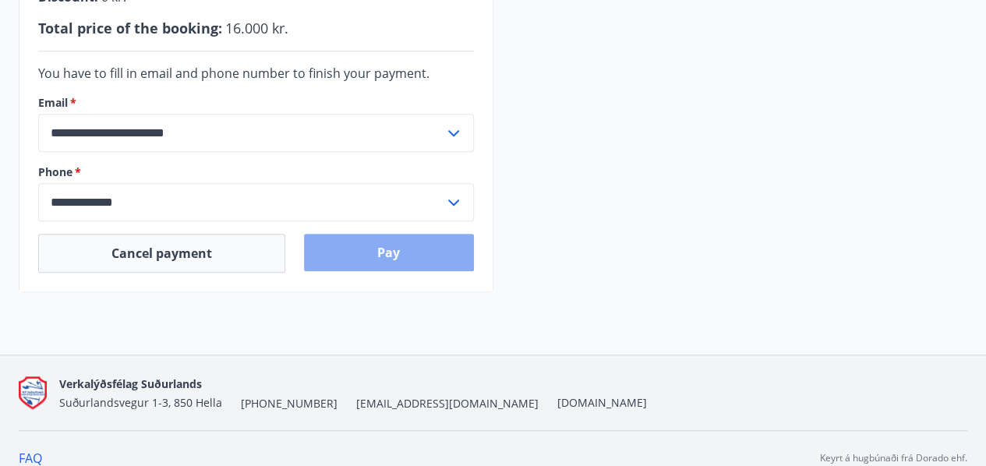
click at [413, 250] on button "Pay" at bounding box center [389, 252] width 170 height 37
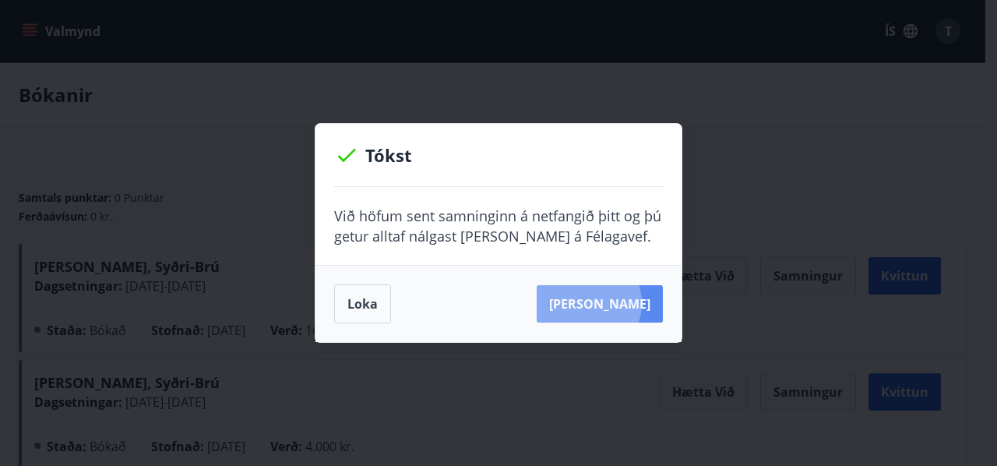
click at [609, 303] on button "Sjá samning" at bounding box center [600, 303] width 126 height 37
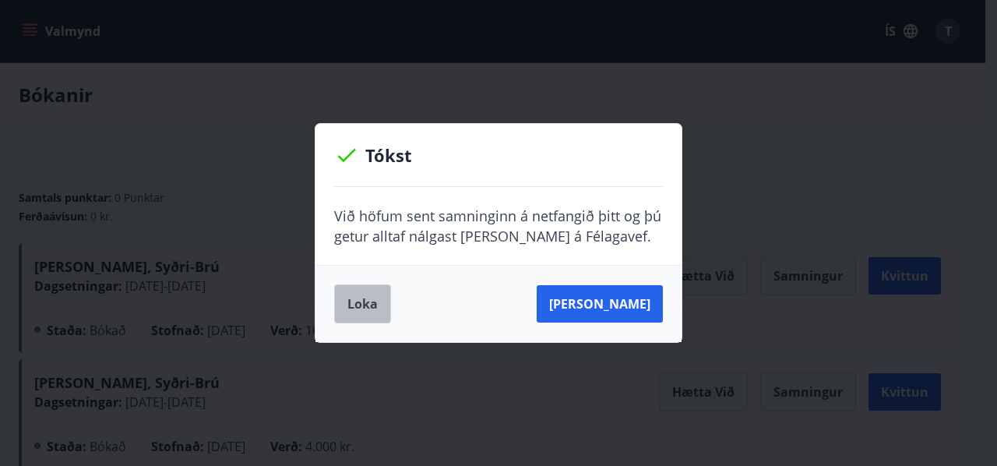
click at [381, 303] on button "Loka" at bounding box center [362, 303] width 57 height 39
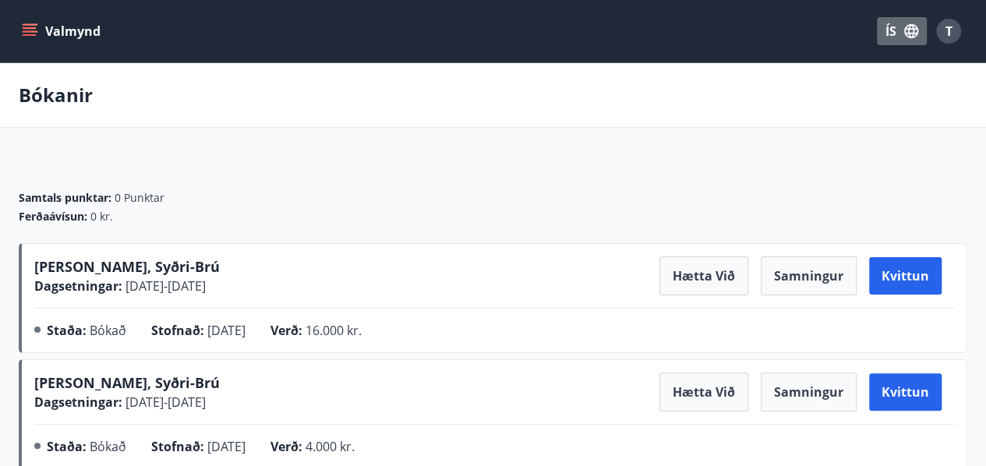
click at [905, 28] on icon "button" at bounding box center [911, 31] width 14 height 14
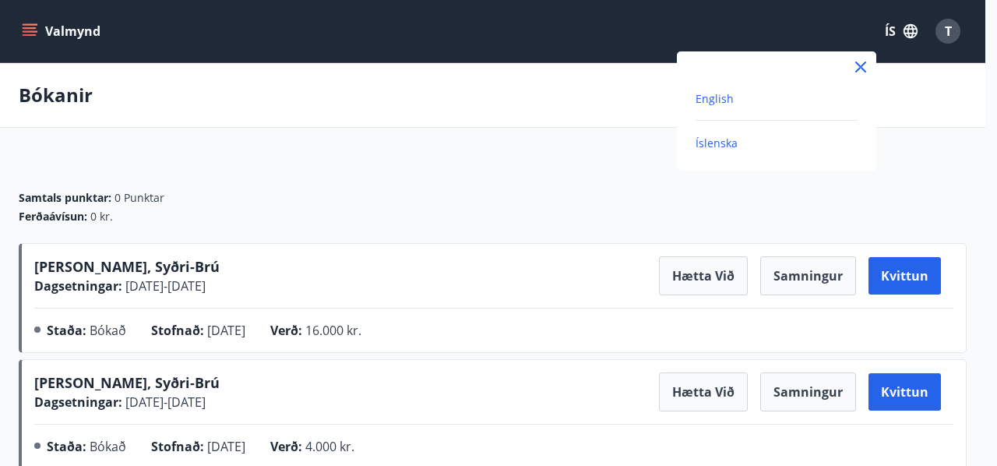
click at [703, 94] on span "English" at bounding box center [715, 98] width 38 height 15
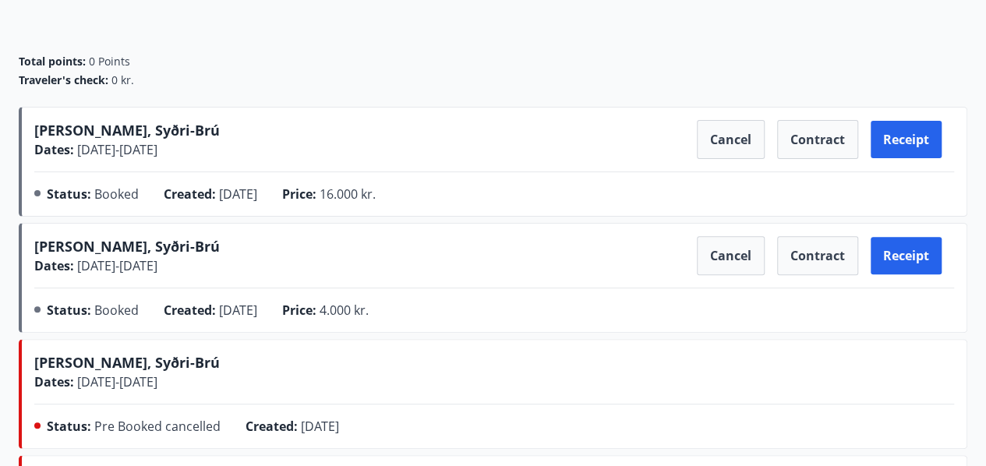
scroll to position [137, 0]
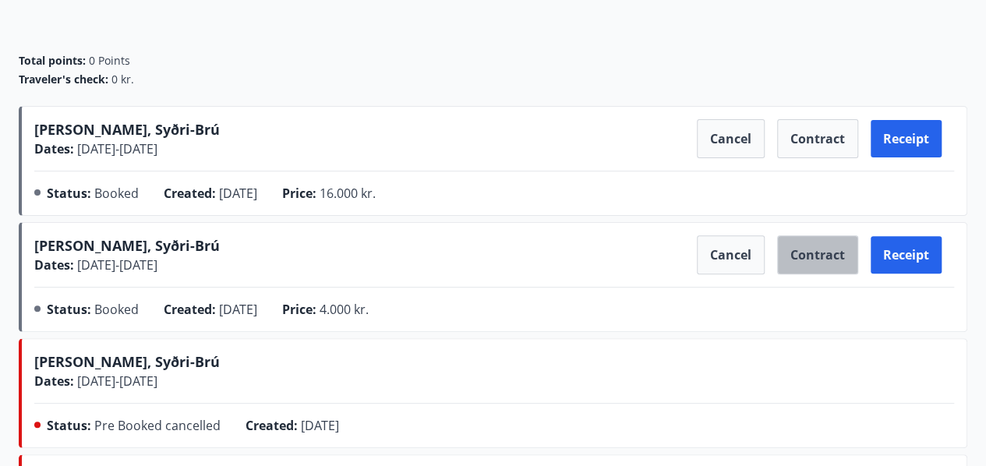
click at [826, 265] on button "Contract" at bounding box center [817, 254] width 81 height 39
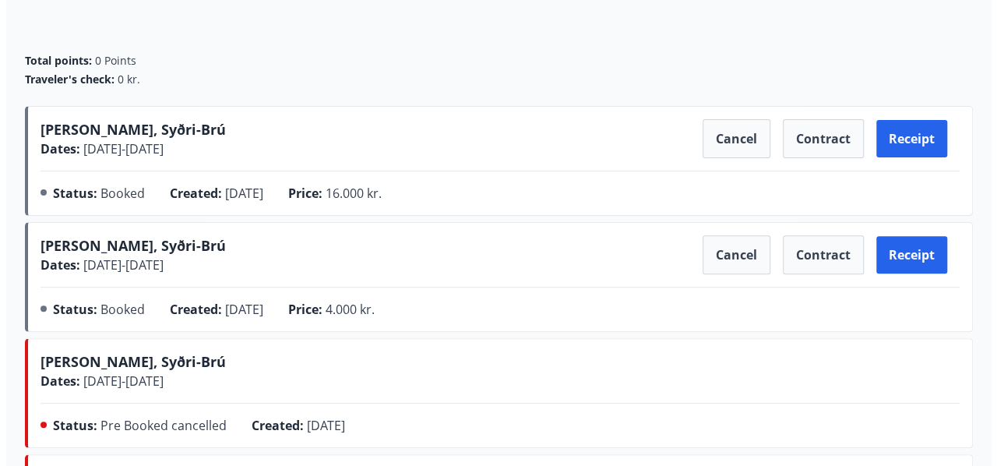
scroll to position [0, 0]
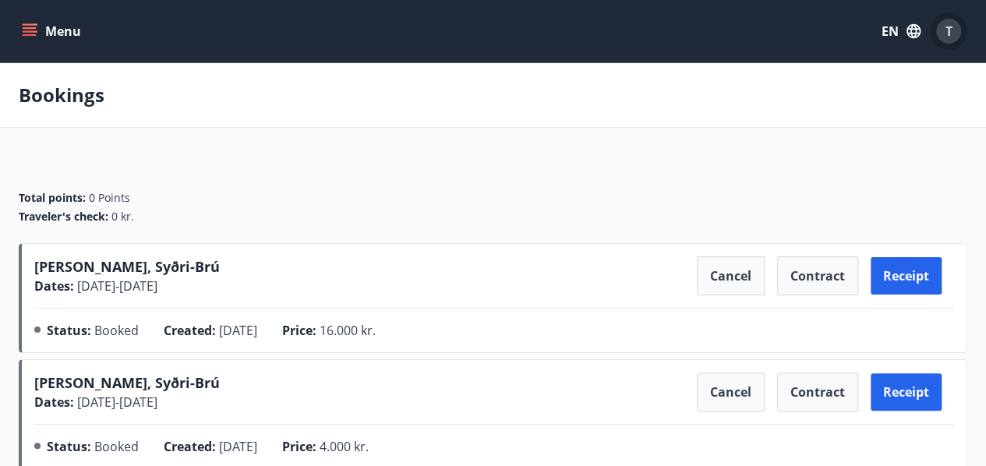
click at [954, 29] on div "T" at bounding box center [948, 31] width 25 height 25
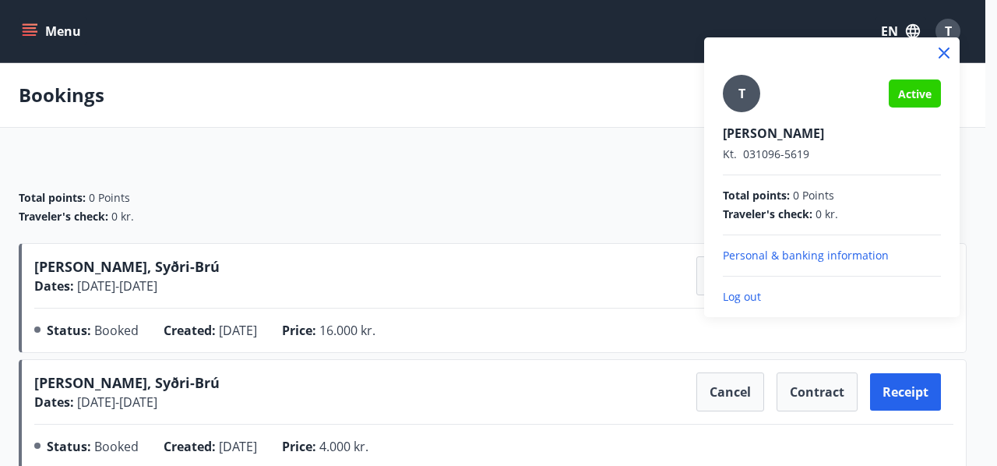
click at [750, 300] on p "Log out" at bounding box center [832, 297] width 218 height 16
